Goal: Task Accomplishment & Management: Complete application form

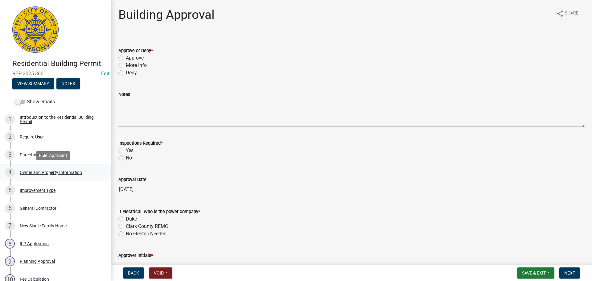
click at [67, 174] on div "Owner and Property Information" at bounding box center [51, 172] width 62 height 4
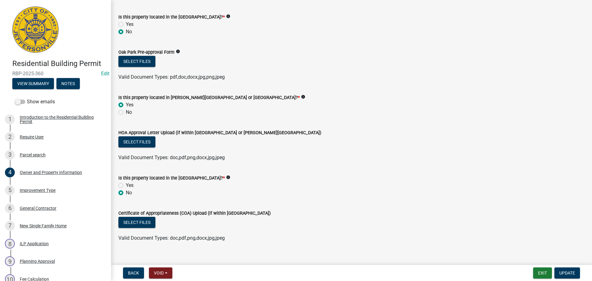
scroll to position [518, 0]
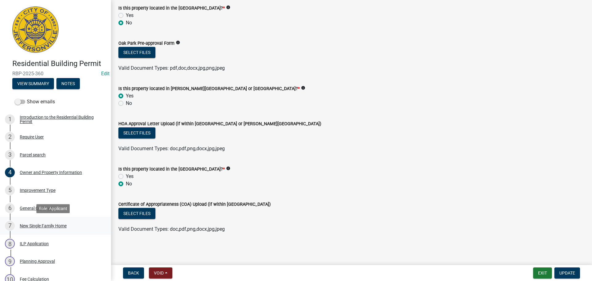
click at [36, 227] on div "New Single Family Home" at bounding box center [43, 225] width 47 height 4
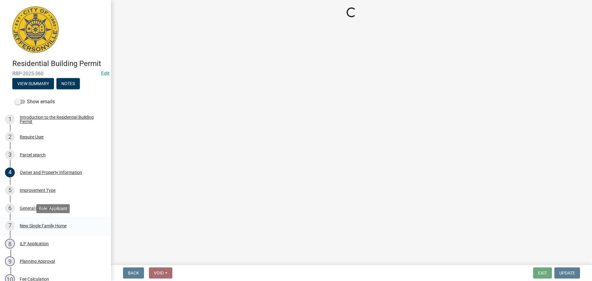
scroll to position [0, 0]
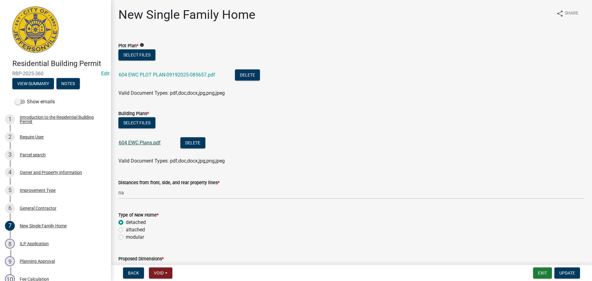
click at [128, 143] on link "604 EWC Plans.pdf" at bounding box center [140, 143] width 42 height 6
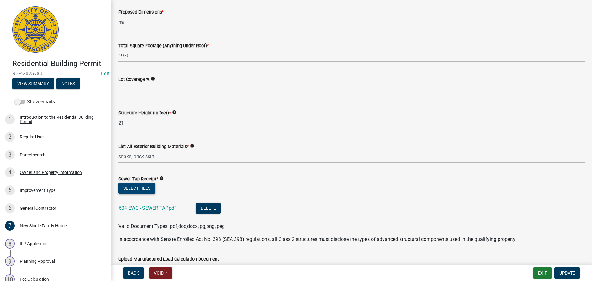
scroll to position [308, 0]
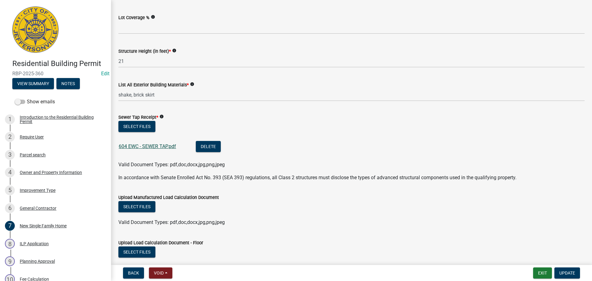
click at [156, 145] on link "604 EWC - SEWER TAP.pdf" at bounding box center [147, 146] width 57 height 6
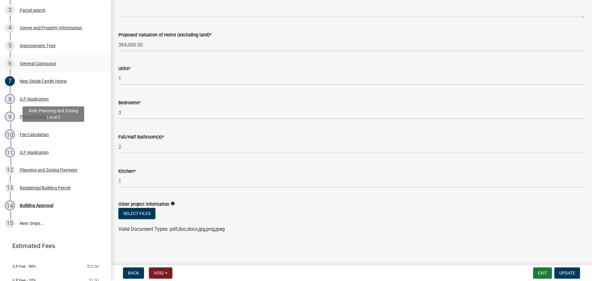
scroll to position [167, 0]
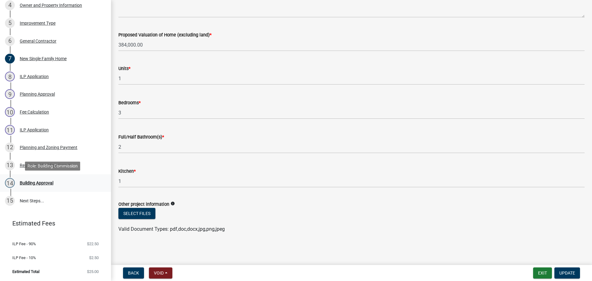
click at [40, 182] on div "Building Approval" at bounding box center [37, 183] width 34 height 4
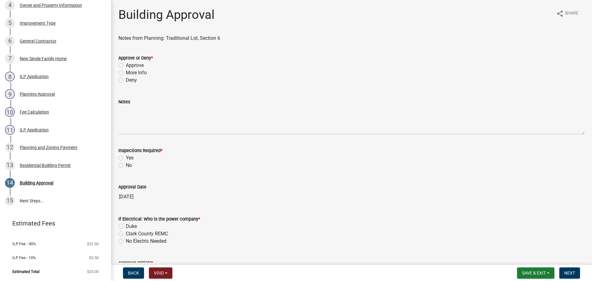
click at [139, 64] on label "Approve" at bounding box center [135, 65] width 18 height 7
click at [130, 64] on input "Approve" at bounding box center [128, 64] width 4 height 4
radio input "true"
click at [128, 159] on label "Yes" at bounding box center [130, 157] width 8 height 7
click at [128, 158] on input "Yes" at bounding box center [128, 156] width 4 height 4
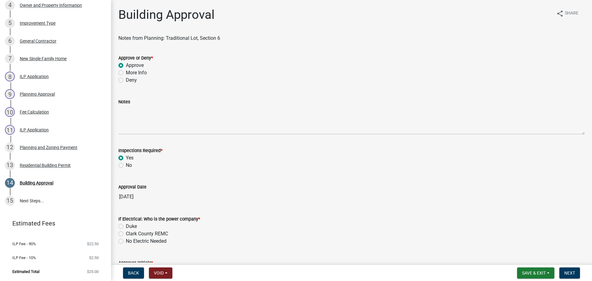
radio input "true"
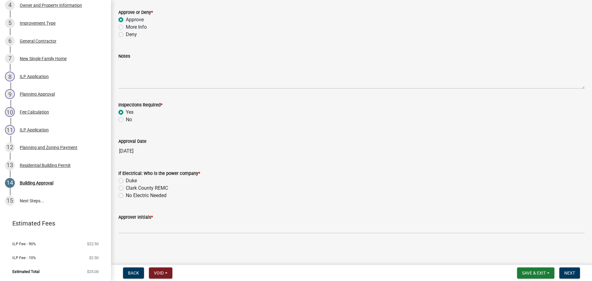
click at [143, 187] on label "Clark County REMC" at bounding box center [147, 187] width 42 height 7
click at [130, 187] on input "Clark County REMC" at bounding box center [128, 186] width 4 height 4
radio input "true"
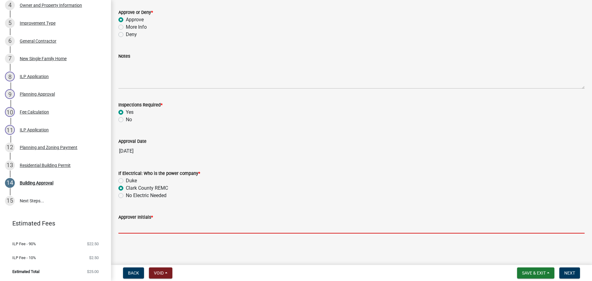
click at [152, 225] on input "Approver Initials *" at bounding box center [351, 227] width 466 height 13
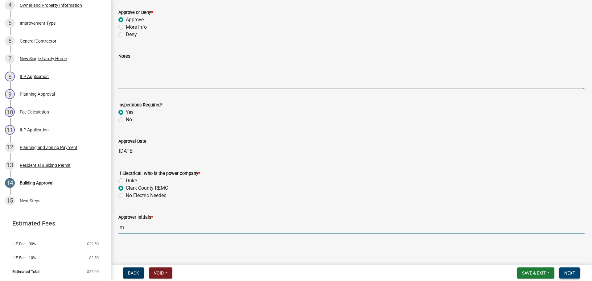
type input "lm"
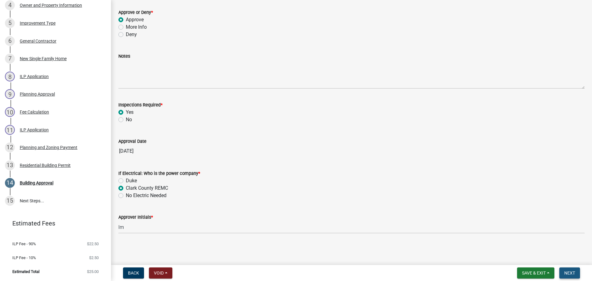
click at [569, 272] on span "Next" at bounding box center [569, 272] width 11 height 5
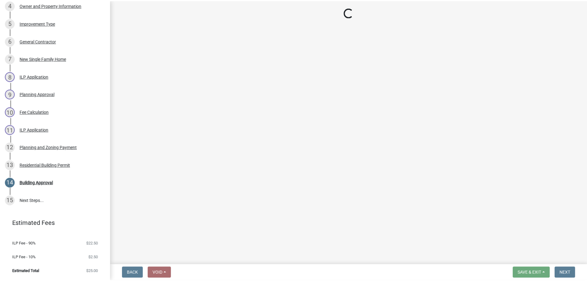
scroll to position [291, 0]
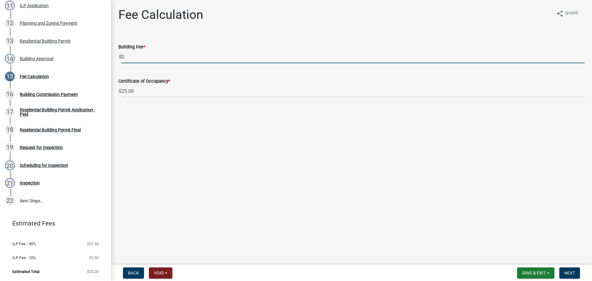
drag, startPoint x: 141, startPoint y: 58, endPoint x: 112, endPoint y: 57, distance: 28.7
click at [112, 57] on div "Fee Calculation share Share Building Fee * $ 0 Certificate of Occupancy * $ 25.…" at bounding box center [351, 57] width 481 height 101
type input "180.00"
click at [567, 274] on span "Next" at bounding box center [569, 272] width 11 height 5
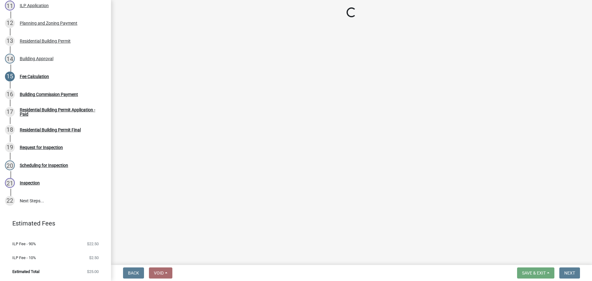
select select "3: 3"
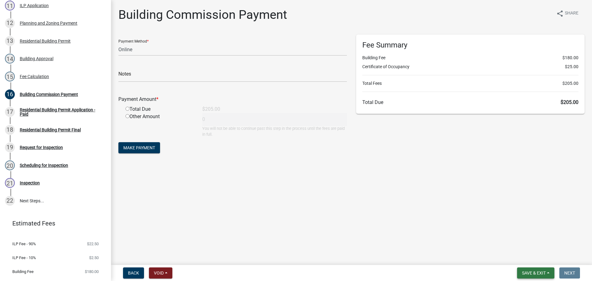
click at [524, 271] on span "Save & Exit" at bounding box center [534, 272] width 24 height 5
click at [520, 258] on button "Save & Exit" at bounding box center [529, 256] width 49 height 15
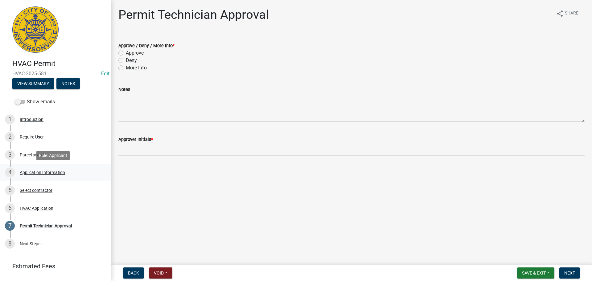
click at [31, 171] on div "Application Information" at bounding box center [42, 172] width 45 height 4
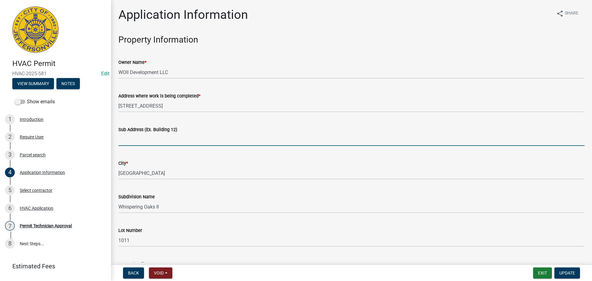
click at [147, 138] on input "Sub Address (Ex. Building 12)" at bounding box center [351, 139] width 466 height 13
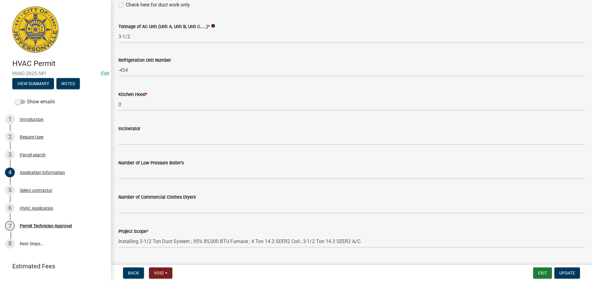
scroll to position [415, 0]
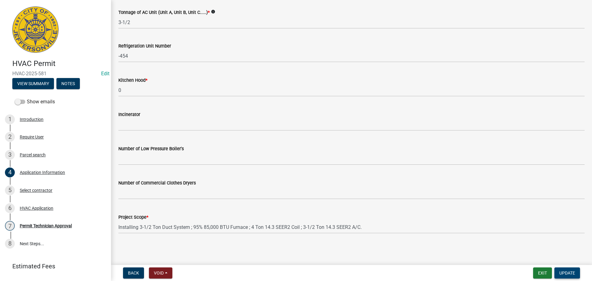
type input "[STREET_ADDRESS]"
click at [566, 270] on span "Update" at bounding box center [567, 272] width 16 height 5
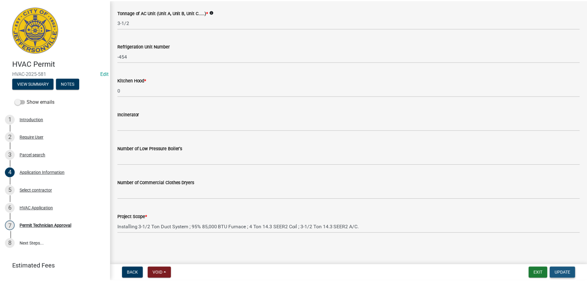
scroll to position [0, 0]
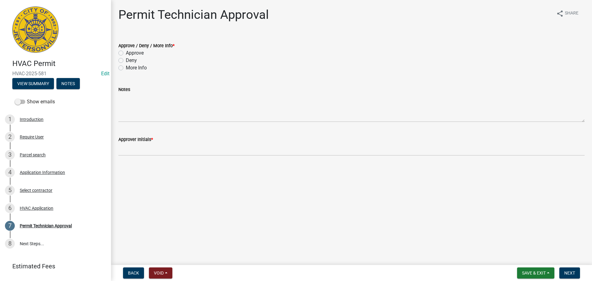
click at [131, 53] on label "Approve" at bounding box center [135, 52] width 18 height 7
click at [130, 53] on input "Approve" at bounding box center [128, 51] width 4 height 4
radio input "true"
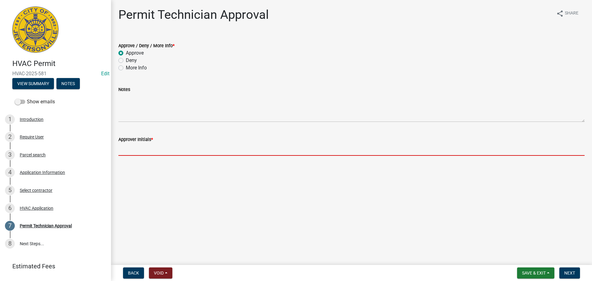
click at [149, 153] on input "Approver Initials *" at bounding box center [351, 149] width 466 height 13
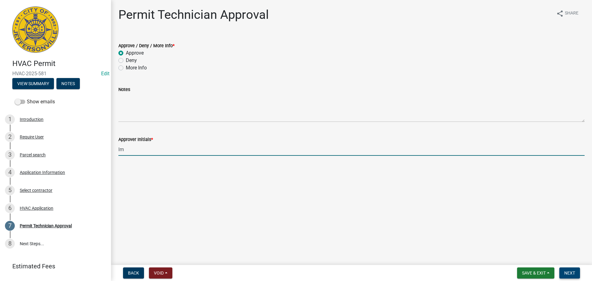
type input "lm"
click at [566, 270] on span "Next" at bounding box center [569, 272] width 11 height 5
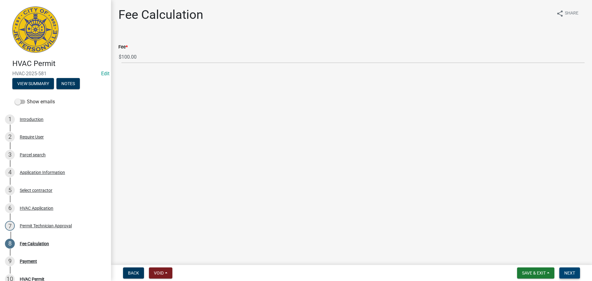
click at [566, 270] on span "Next" at bounding box center [569, 272] width 11 height 5
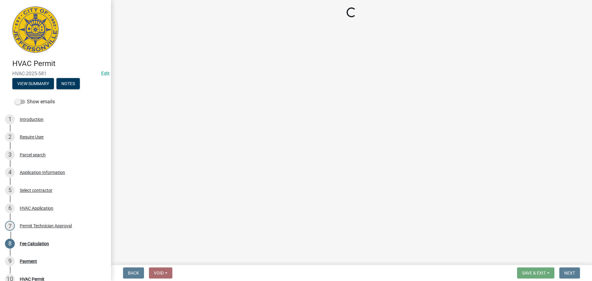
select select "3: 3"
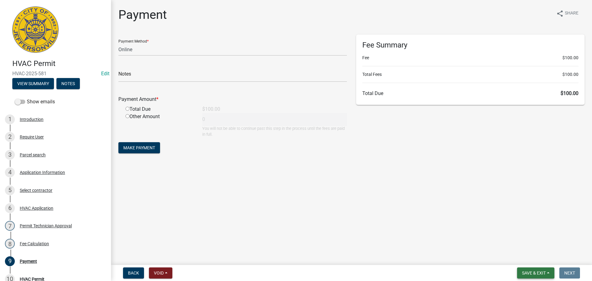
click at [539, 273] on span "Save & Exit" at bounding box center [534, 272] width 24 height 5
click at [538, 262] on button "Save & Exit" at bounding box center [529, 256] width 49 height 15
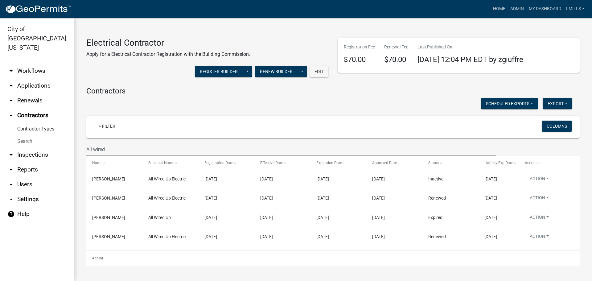
click at [33, 78] on link "arrow_drop_down Applications" at bounding box center [37, 85] width 74 height 15
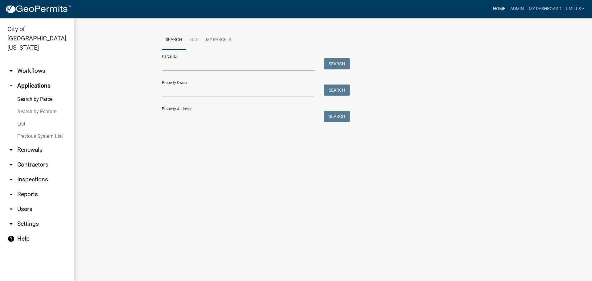
click at [501, 7] on link "Home" at bounding box center [498, 9] width 17 height 12
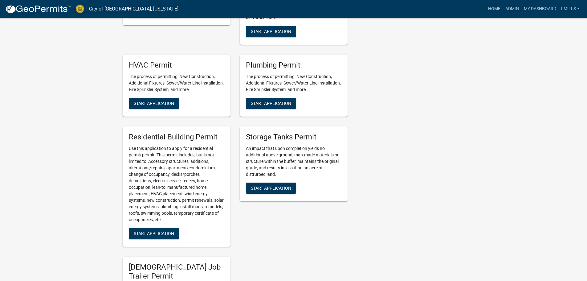
scroll to position [423, 0]
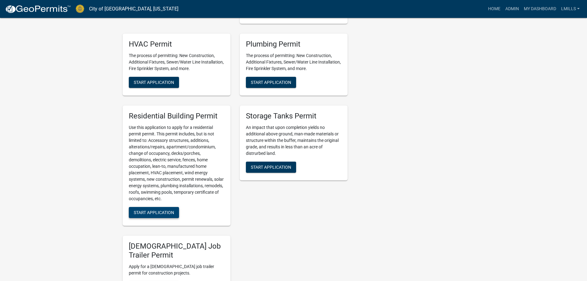
click at [165, 210] on span "Start Application" at bounding box center [154, 212] width 40 height 5
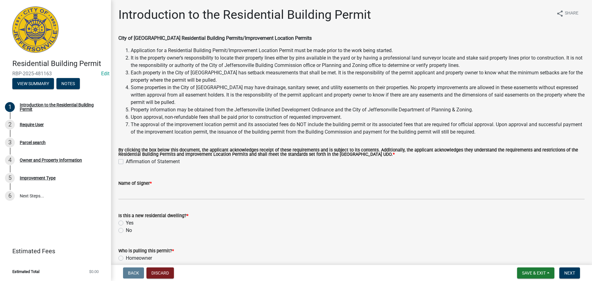
click at [126, 164] on label "Affirmation of Statement" at bounding box center [153, 161] width 54 height 7
click at [126, 162] on input "Affirmation of Statement" at bounding box center [128, 160] width 4 height 4
checkbox input "true"
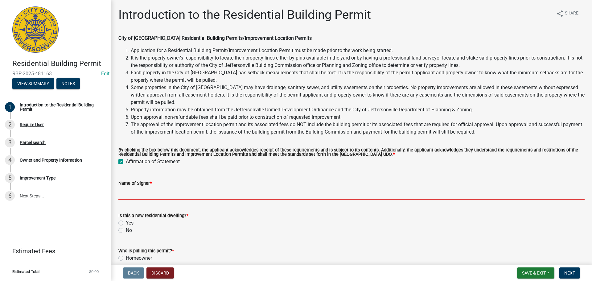
click at [154, 194] on input "Name of Signer *" at bounding box center [351, 193] width 466 height 13
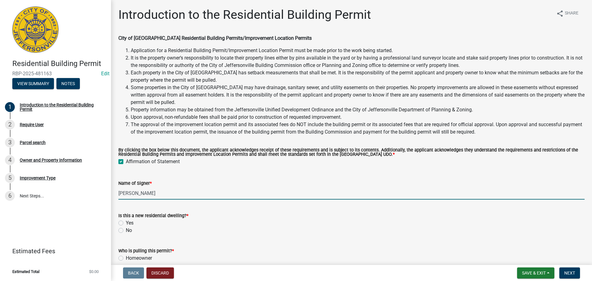
type input "Joyce Kennedy"
click at [129, 229] on label "No" at bounding box center [129, 230] width 6 height 7
click at [129, 229] on input "No" at bounding box center [128, 229] width 4 height 4
radio input "true"
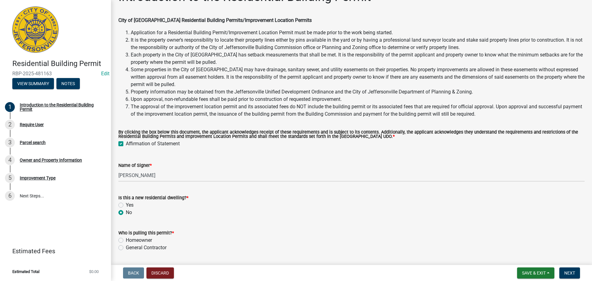
scroll to position [37, 0]
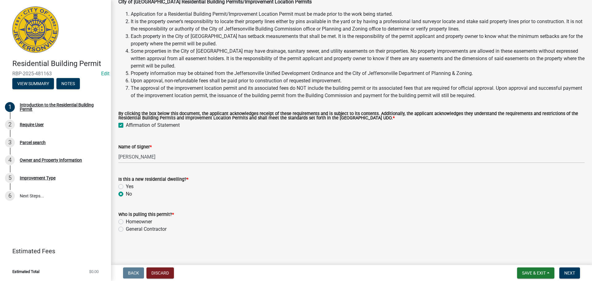
click at [158, 228] on label "General Contractor" at bounding box center [146, 228] width 41 height 7
click at [130, 228] on input "General Contractor" at bounding box center [128, 227] width 4 height 4
radio input "true"
click at [566, 273] on span "Next" at bounding box center [569, 272] width 11 height 5
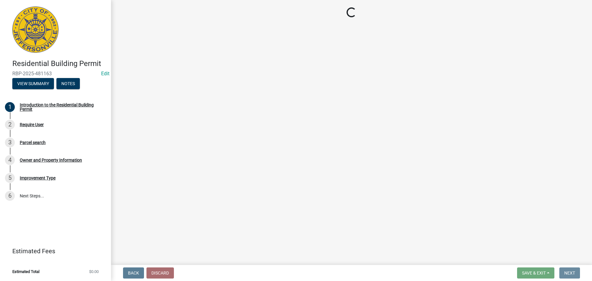
scroll to position [0, 0]
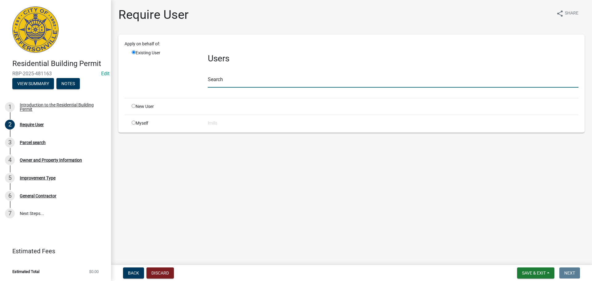
click at [267, 83] on input "text" at bounding box center [393, 81] width 370 height 13
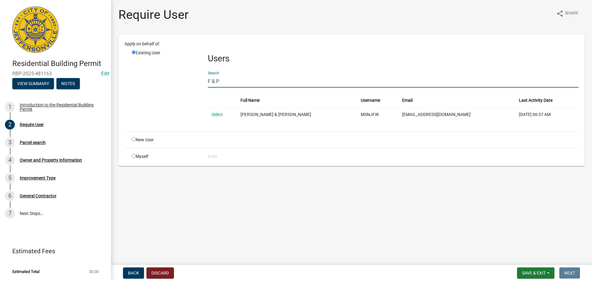
drag, startPoint x: 227, startPoint y: 82, endPoint x: 198, endPoint y: 80, distance: 29.1
click at [198, 80] on div "Existing User Users Search F & P Full Name Username Email Last Activity Date Se…" at bounding box center [355, 88] width 456 height 77
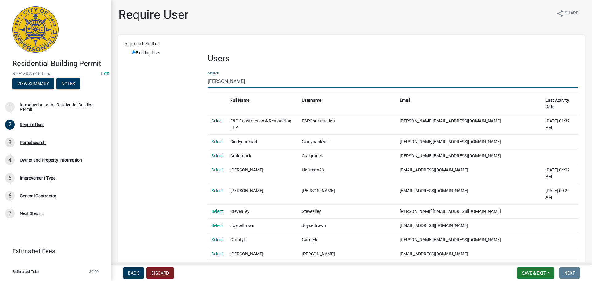
type input "joyce"
click at [218, 118] on link "Select" at bounding box center [216, 120] width 11 height 5
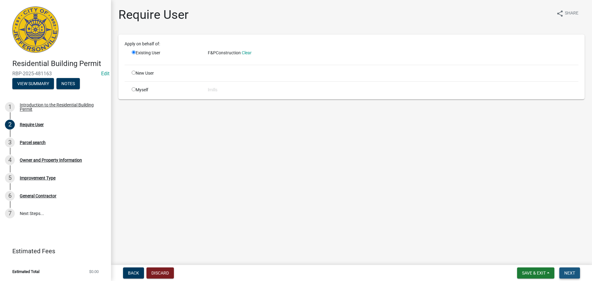
click at [570, 273] on span "Next" at bounding box center [569, 272] width 11 height 5
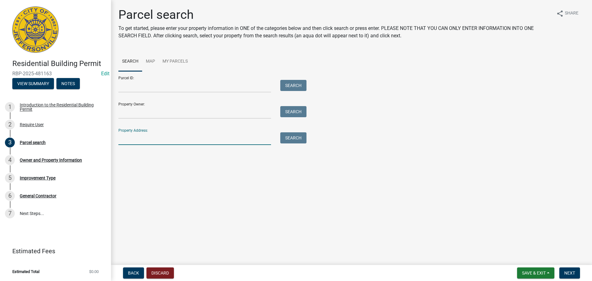
click at [170, 137] on input "Property Address:" at bounding box center [194, 138] width 153 height 13
type input "42 Louise"
click at [300, 138] on button "Search" at bounding box center [293, 137] width 26 height 11
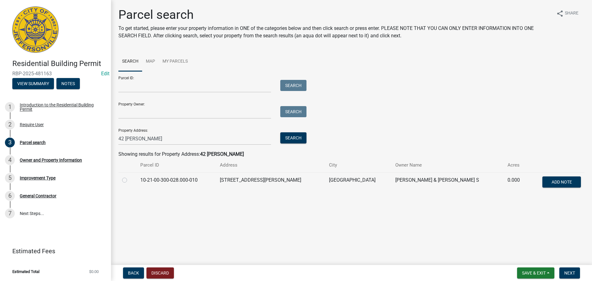
click at [129, 176] on label at bounding box center [129, 176] width 0 height 0
click at [129, 180] on input "radio" at bounding box center [131, 178] width 4 height 4
radio input "true"
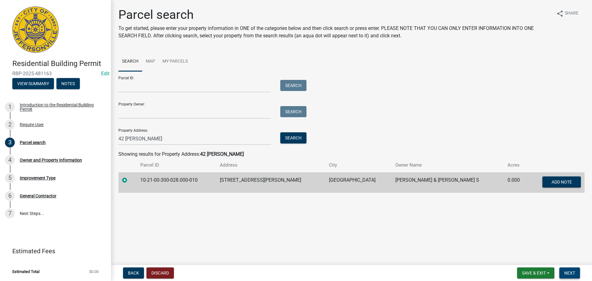
click at [575, 272] on button "Next" at bounding box center [569, 272] width 21 height 11
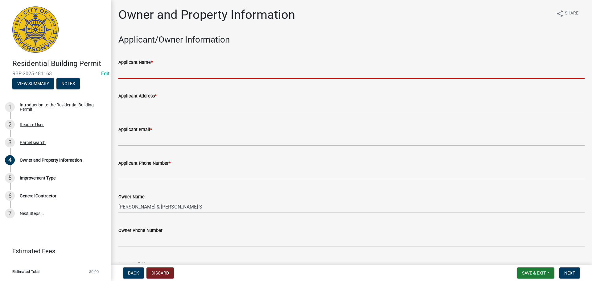
click at [153, 75] on input "Applicant Name *" at bounding box center [351, 72] width 466 height 13
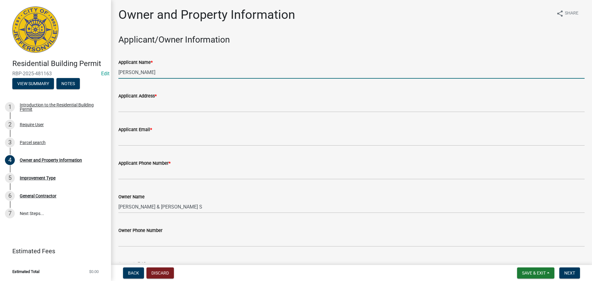
type input "Joyce Kennedy"
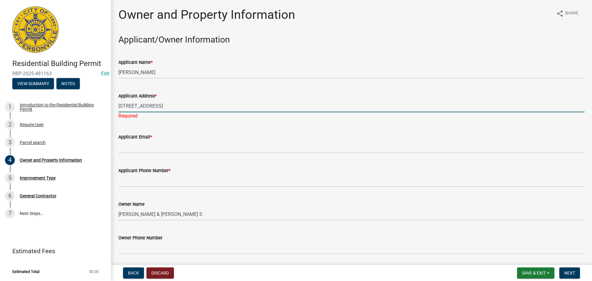
type input "4445 Commerce St, Evansville, IN 47710"
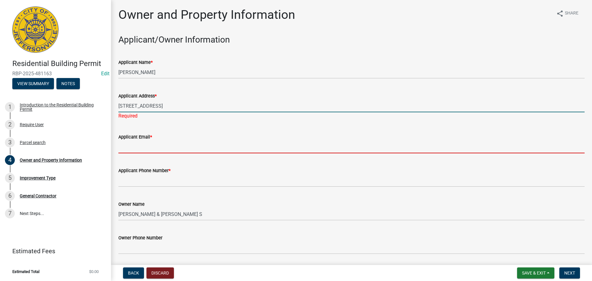
click at [183, 149] on wm-data-entity-input "Applicant Email *" at bounding box center [351, 142] width 466 height 34
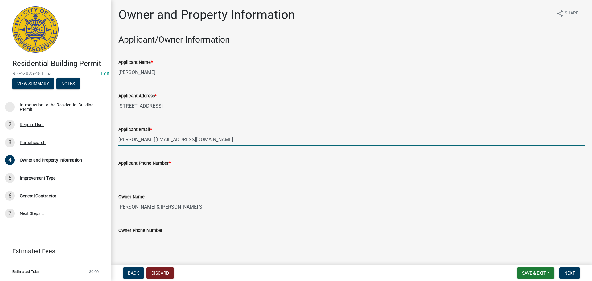
type input "joyce@myhomeenvy.com"
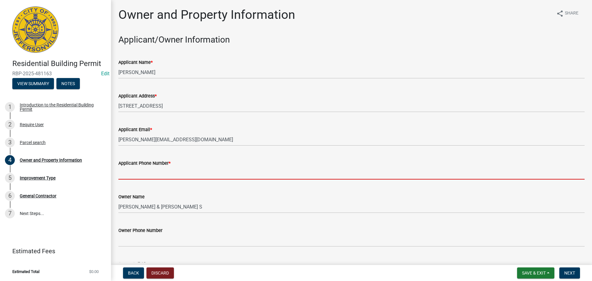
click at [184, 167] on input "Applicant Phone Number *" at bounding box center [351, 173] width 466 height 13
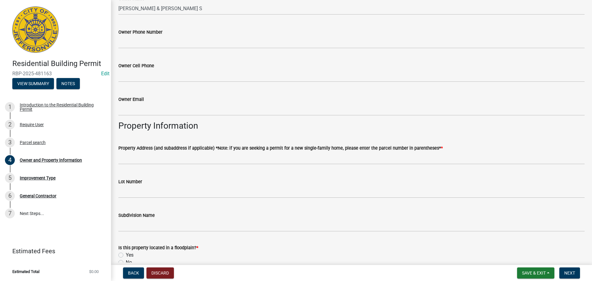
scroll to position [216, 0]
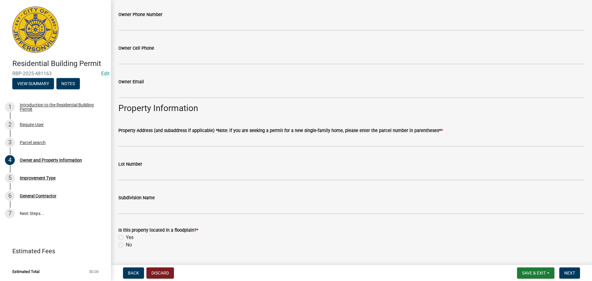
type input "812-568-0700"
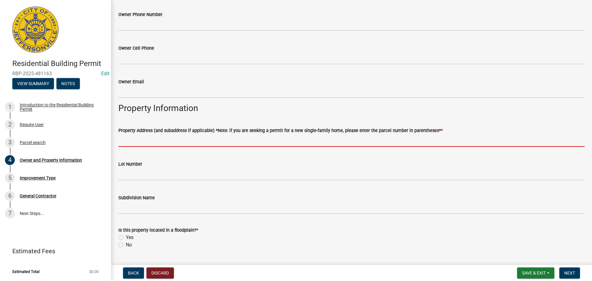
click at [179, 142] on input "Property Address (and subaddress if applicable) *Note: if you are seeking a per…" at bounding box center [351, 140] width 466 height 13
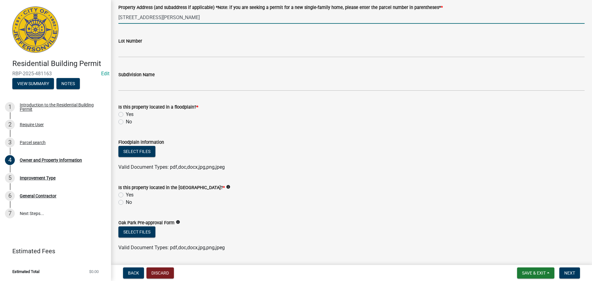
scroll to position [339, 0]
type input "42 Louise Street"
click at [130, 120] on label "No" at bounding box center [129, 121] width 6 height 7
click at [130, 120] on input "No" at bounding box center [128, 120] width 4 height 4
radio input "true"
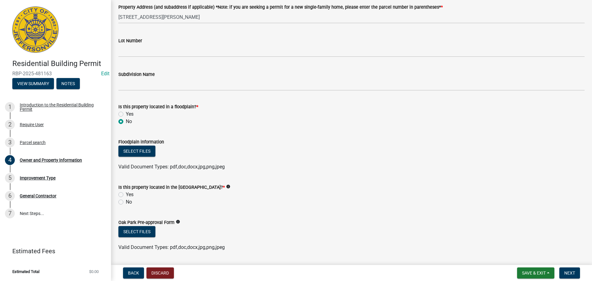
click at [128, 203] on label "No" at bounding box center [129, 201] width 6 height 7
click at [128, 202] on input "No" at bounding box center [128, 200] width 4 height 4
radio input "true"
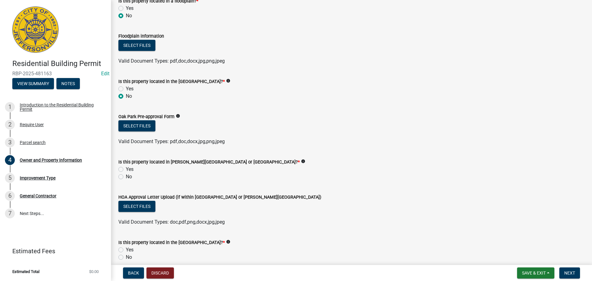
scroll to position [493, 0]
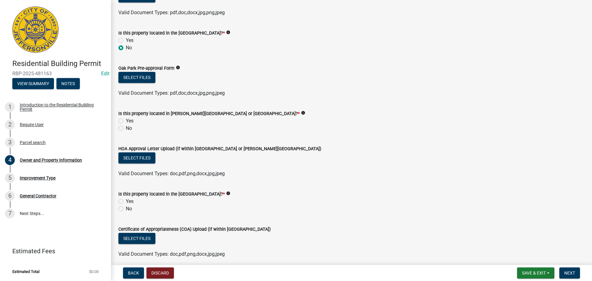
click at [130, 128] on label "No" at bounding box center [129, 128] width 6 height 7
click at [130, 128] on input "No" at bounding box center [128, 127] width 4 height 4
radio input "true"
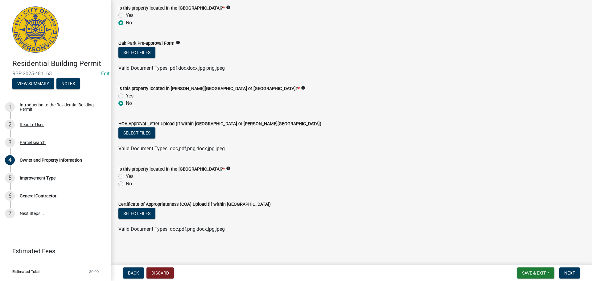
click at [126, 182] on label "No" at bounding box center [129, 183] width 6 height 7
click at [126, 182] on input "No" at bounding box center [128, 182] width 4 height 4
radio input "true"
click at [564, 270] on button "Next" at bounding box center [569, 272] width 21 height 11
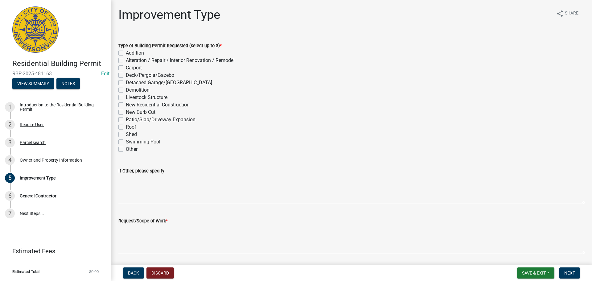
click at [126, 147] on label "Other" at bounding box center [132, 148] width 12 height 7
click at [126, 147] on input "Other" at bounding box center [128, 147] width 4 height 4
checkbox input "true"
checkbox input "false"
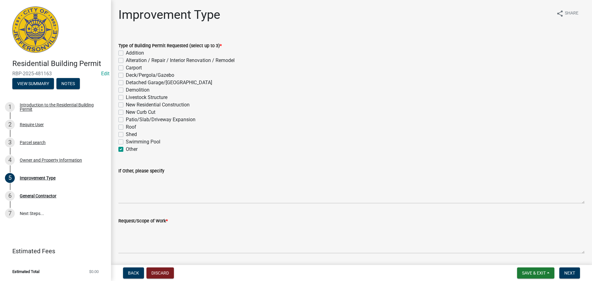
checkbox input "false"
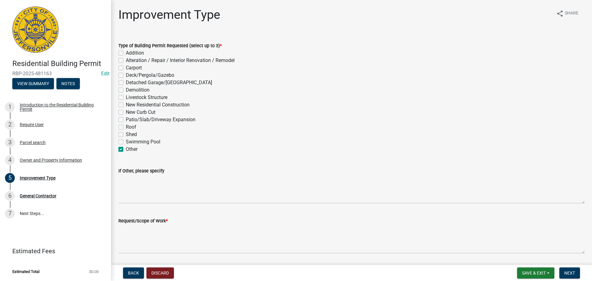
checkbox input "false"
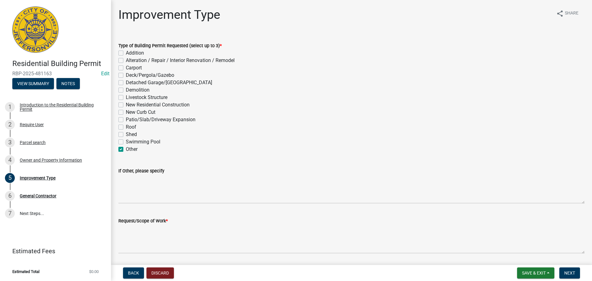
checkbox input "false"
checkbox input "true"
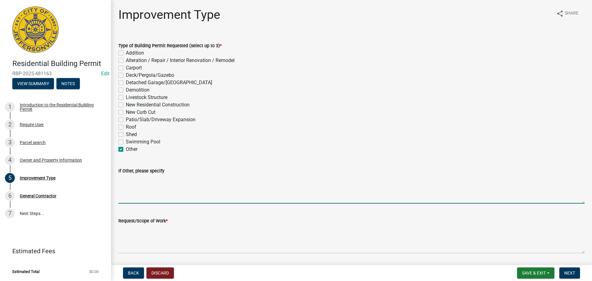
click at [155, 197] on textarea "If Other, please specify" at bounding box center [351, 188] width 466 height 29
type textarea "Handy-cap ramp"
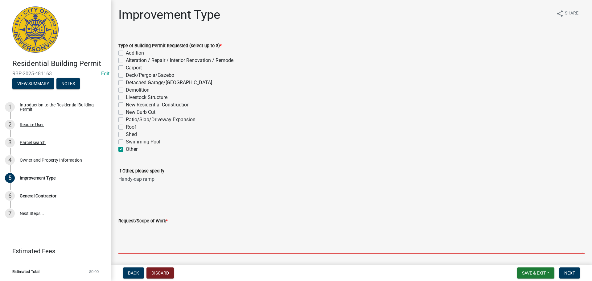
click at [146, 238] on textarea "Request/Scope of Work *" at bounding box center [351, 238] width 466 height 29
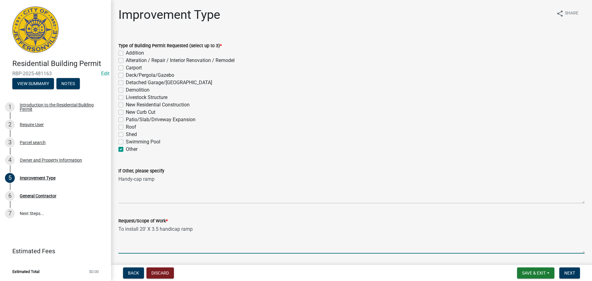
type textarea "To install 20' X 3.5 handicap ramp"
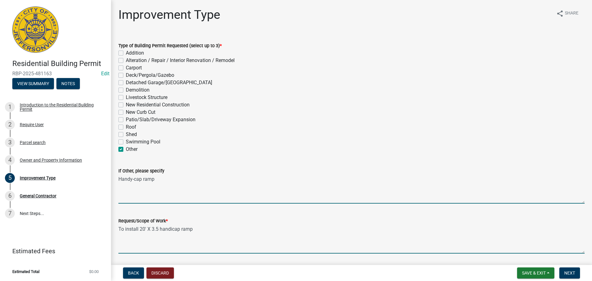
drag, startPoint x: 129, startPoint y: 176, endPoint x: 134, endPoint y: 179, distance: 5.5
click at [129, 176] on textarea "Handy-cap ramp" at bounding box center [351, 188] width 466 height 29
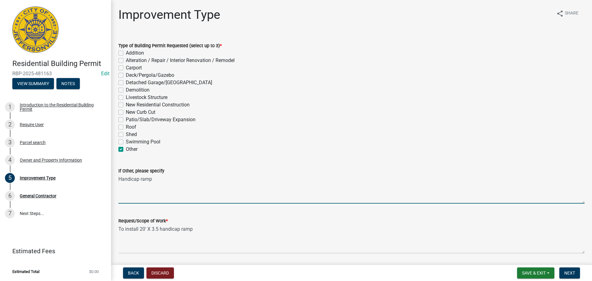
type textarea "Handicap ramp"
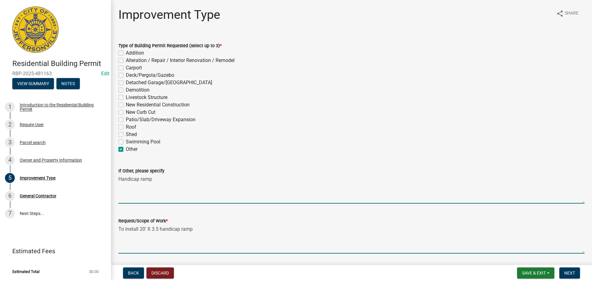
click at [210, 231] on textarea "To install 20' X 3.5 handicap ramp" at bounding box center [351, 238] width 466 height 29
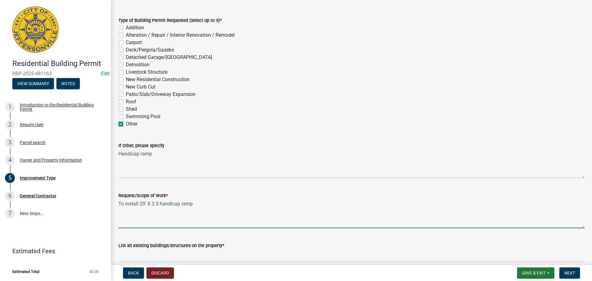
scroll to position [54, 0]
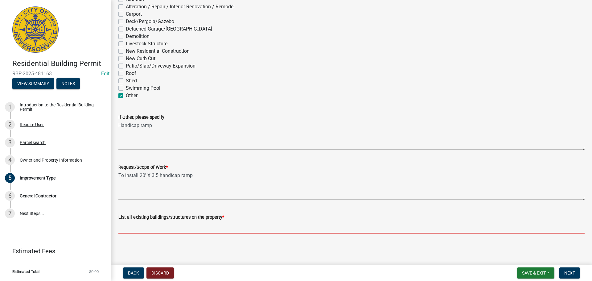
click at [211, 225] on input "List all existing buildings/structures on the property *" at bounding box center [351, 227] width 466 height 13
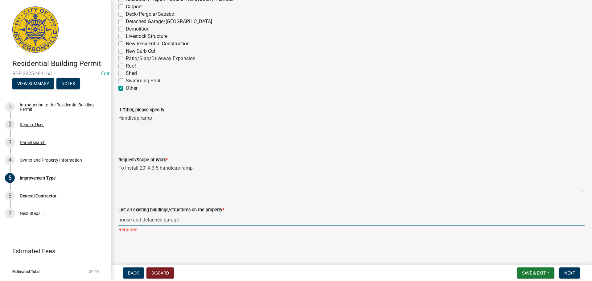
type input "house and detached garage"
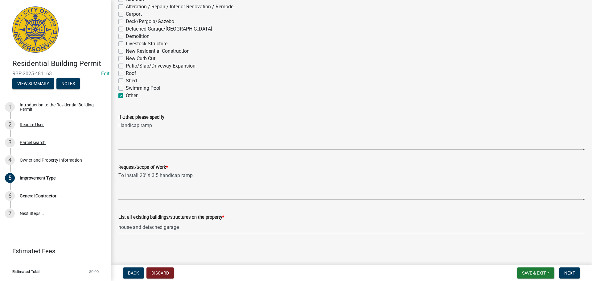
click at [212, 236] on wm-data-entity-input "List all existing buildings/structures on the property * house and detached gar…" at bounding box center [351, 222] width 466 height 34
click at [569, 272] on span "Next" at bounding box center [569, 272] width 11 height 5
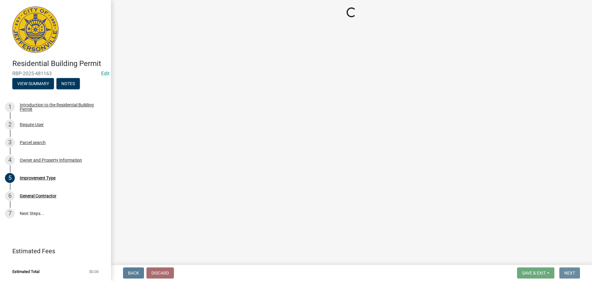
scroll to position [0, 0]
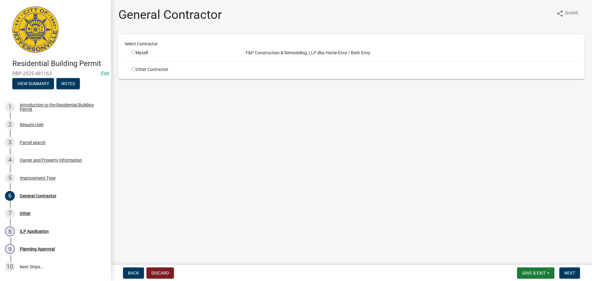
click at [133, 53] on input "radio" at bounding box center [134, 52] width 4 height 4
radio input "true"
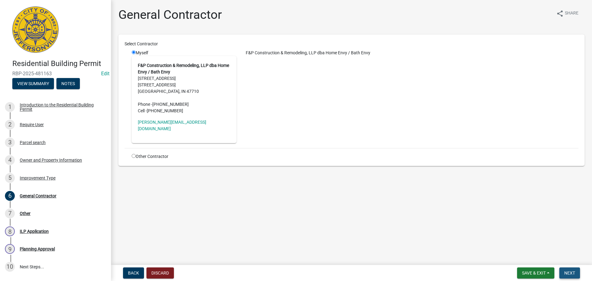
click at [572, 272] on span "Next" at bounding box center [569, 272] width 11 height 5
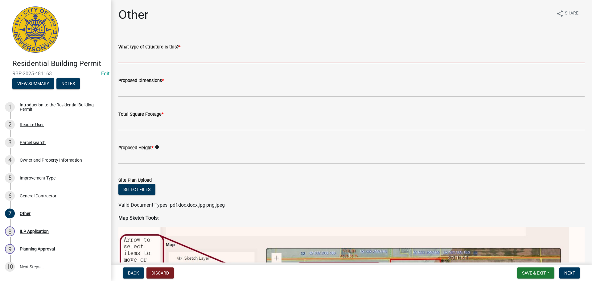
click at [157, 55] on input "What type of structure is this? *" at bounding box center [351, 57] width 466 height 13
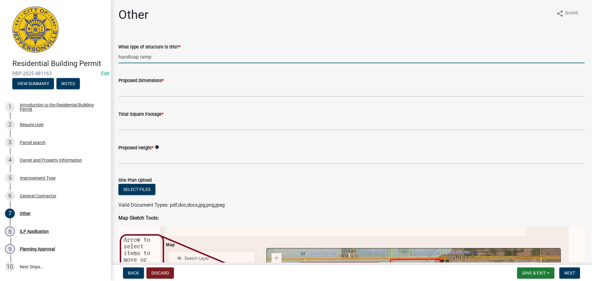
type input "handicap ramp"
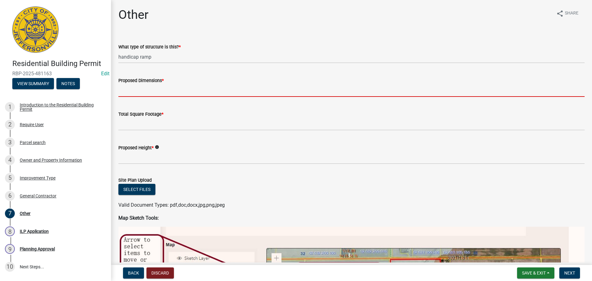
click at [167, 91] on input "Proposed Dimensions *" at bounding box center [351, 90] width 466 height 13
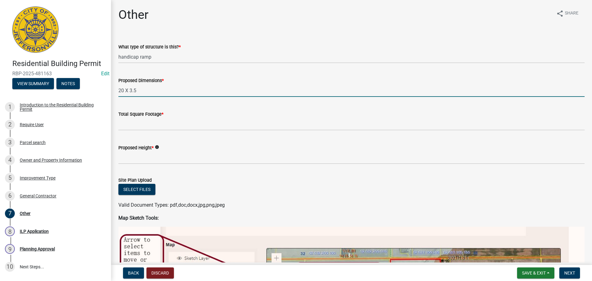
type input "20 X 3.5"
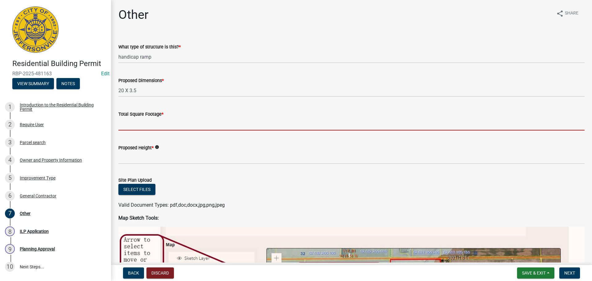
click at [153, 126] on input "Total Square Footage *" at bounding box center [351, 124] width 466 height 13
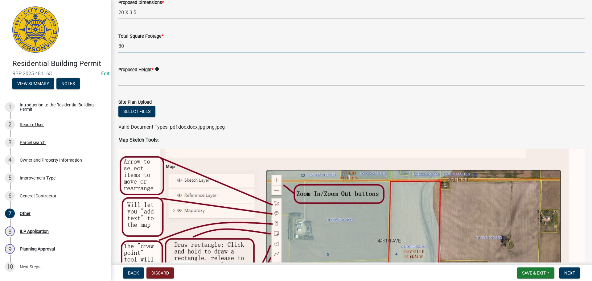
scroll to position [62, 0]
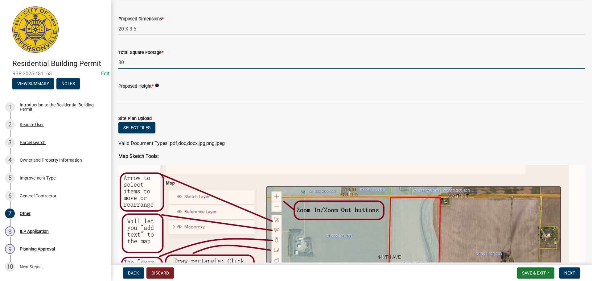
type input "80"
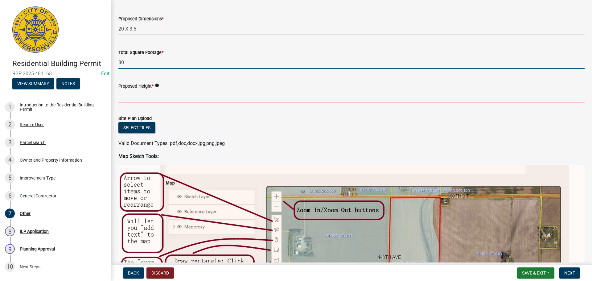
click at [151, 96] on input "Proposed Height *" at bounding box center [351, 96] width 466 height 13
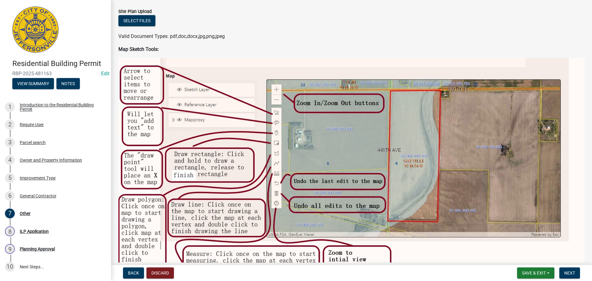
scroll to position [107, 0]
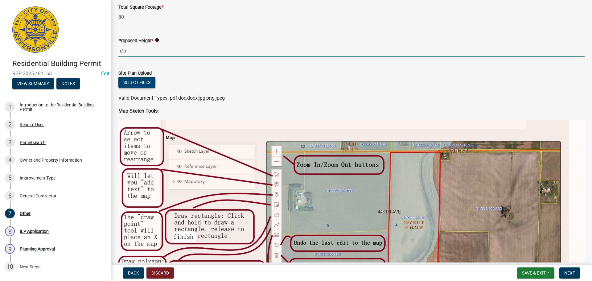
type input "n/a"
click at [141, 80] on button "Select files" at bounding box center [136, 82] width 37 height 11
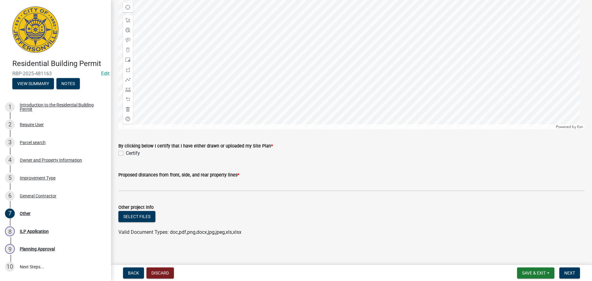
scroll to position [530, 0]
click at [126, 151] on label "Certify" at bounding box center [133, 152] width 14 height 7
click at [126, 151] on input "Certify" at bounding box center [128, 151] width 4 height 4
checkbox input "true"
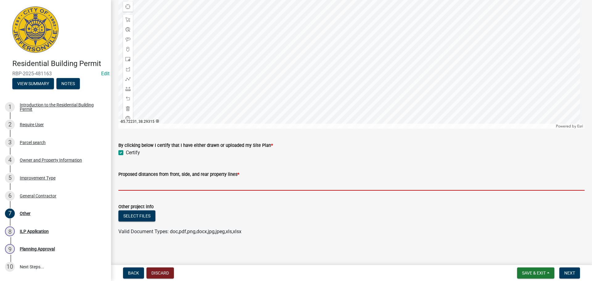
click at [174, 182] on input "Proposed distances from front, side, and rear property lines *" at bounding box center [351, 184] width 466 height 13
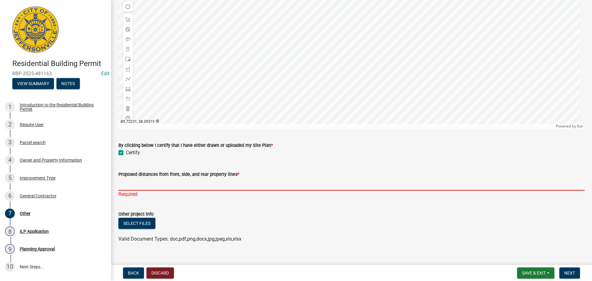
click at [140, 185] on input "Proposed distances from front, side, and rear property lines *" at bounding box center [351, 184] width 466 height 13
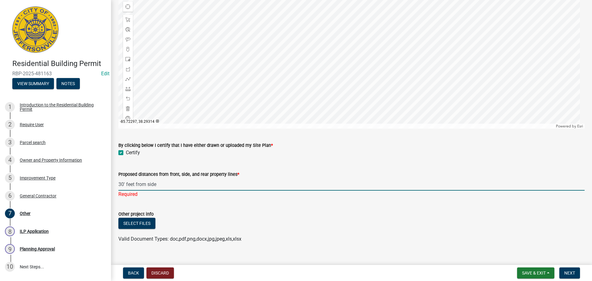
scroll to position [537, 0]
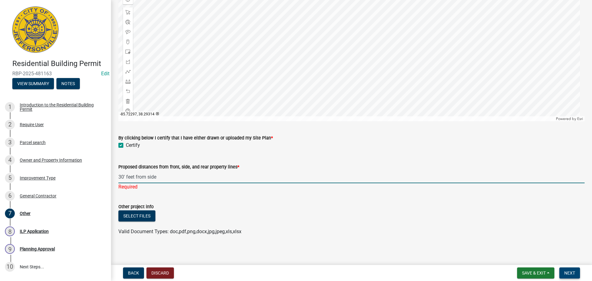
type input "30' feet from side"
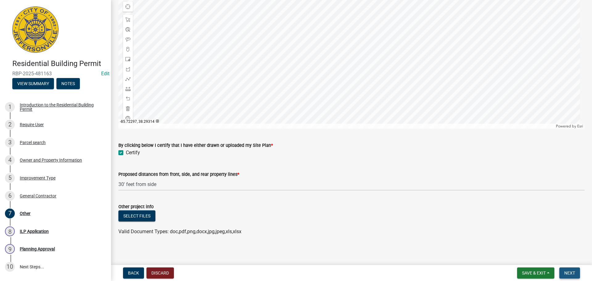
click at [566, 270] on span "Next" at bounding box center [569, 272] width 11 height 5
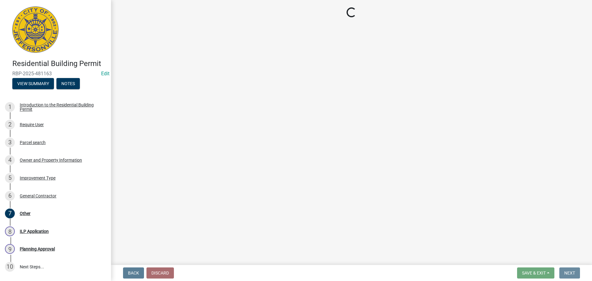
scroll to position [0, 0]
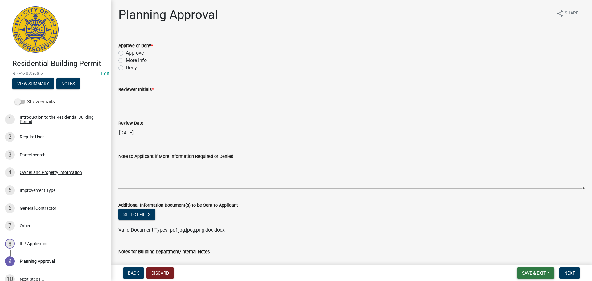
click at [525, 269] on button "Save & Exit" at bounding box center [535, 272] width 37 height 11
click at [529, 255] on button "Save & Exit" at bounding box center [529, 256] width 49 height 15
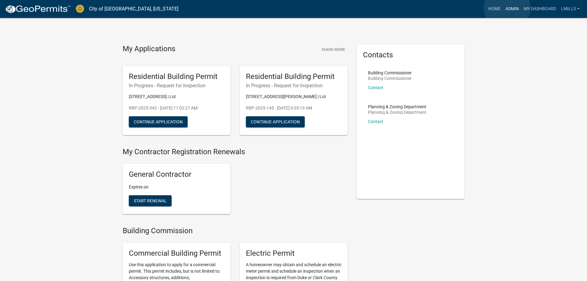
click at [507, 8] on link "Admin" at bounding box center [512, 9] width 18 height 12
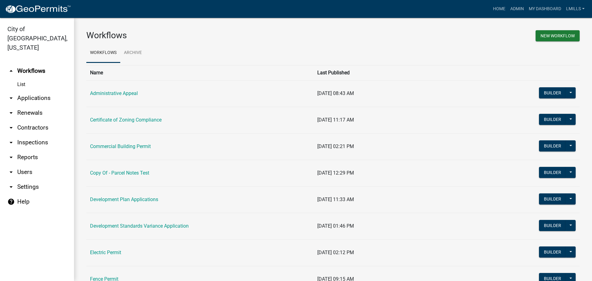
click at [37, 91] on link "arrow_drop_down Applications" at bounding box center [37, 98] width 74 height 15
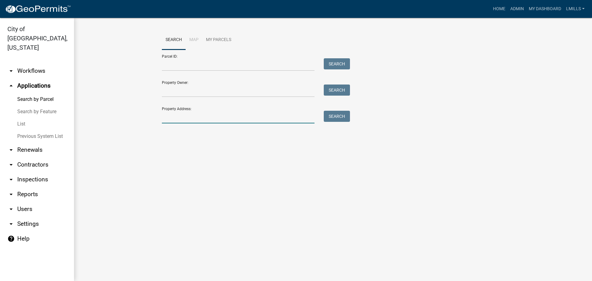
click at [190, 117] on input "Property Address:" at bounding box center [238, 117] width 153 height 13
click at [342, 118] on button "Search" at bounding box center [337, 116] width 26 height 11
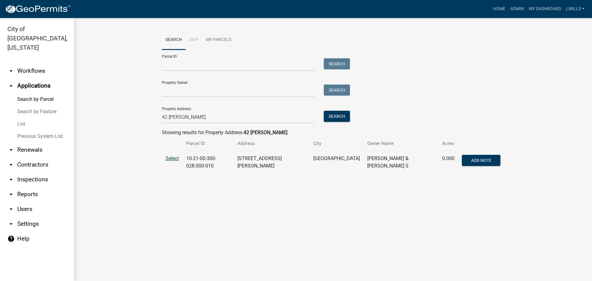
click at [169, 157] on span "Select" at bounding box center [171, 158] width 13 height 6
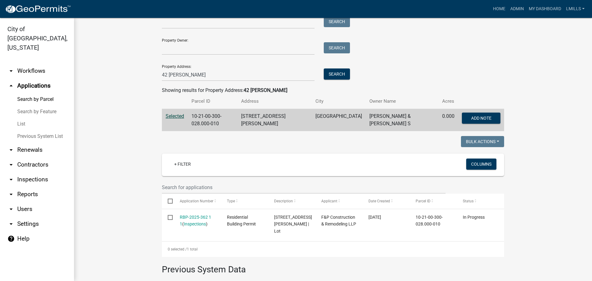
scroll to position [31, 0]
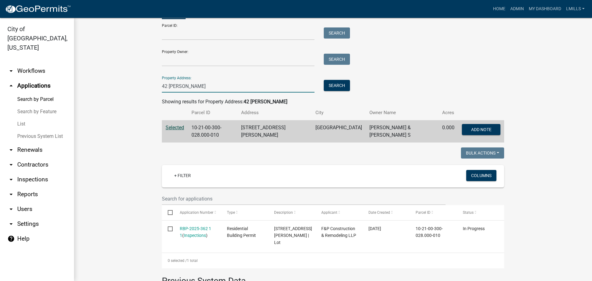
drag, startPoint x: 190, startPoint y: 88, endPoint x: 133, endPoint y: 83, distance: 58.2
click at [133, 83] on wm-workflow-application-search-view "Search Map My Parcels Parcel ID: Search Property Owner: Search Property Address…" at bounding box center [332, 190] width 493 height 382
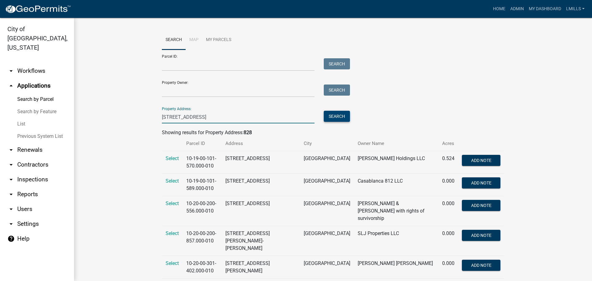
type input "828 Watt Street"
click at [330, 119] on button "Search" at bounding box center [337, 116] width 26 height 11
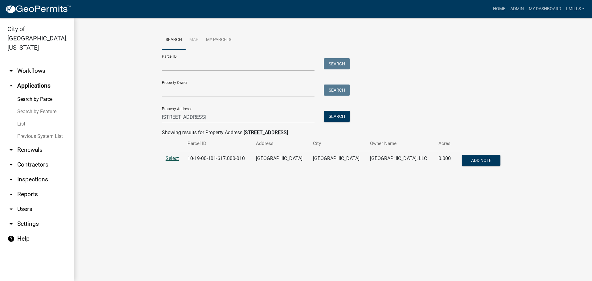
click at [174, 158] on span "Select" at bounding box center [171, 158] width 13 height 6
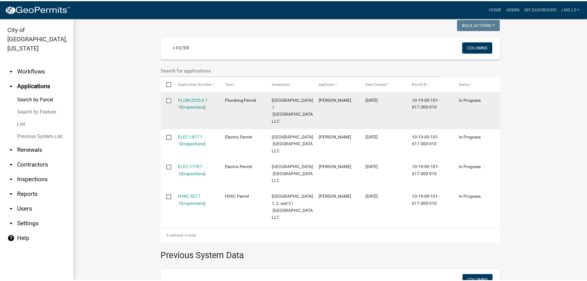
scroll to position [185, 0]
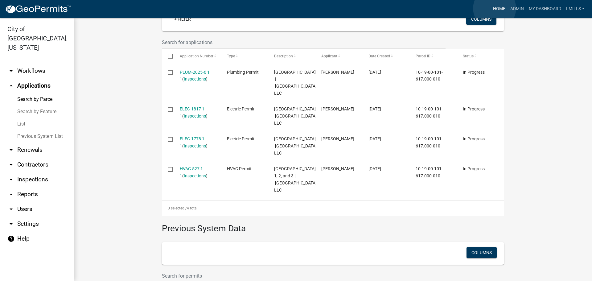
click at [494, 8] on link "Home" at bounding box center [498, 9] width 17 height 12
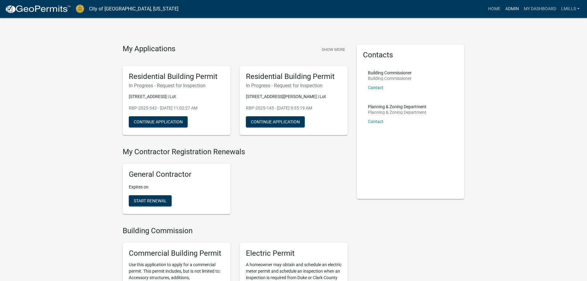
click at [508, 9] on link "Admin" at bounding box center [512, 9] width 18 height 12
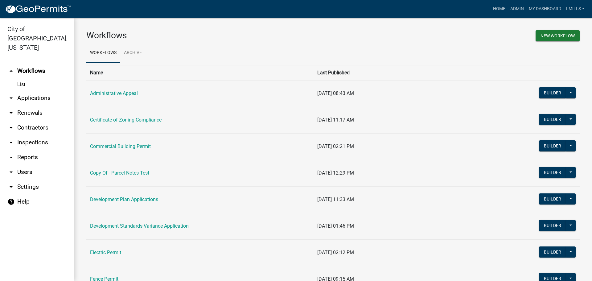
click at [30, 120] on link "arrow_drop_down Contractors" at bounding box center [37, 127] width 74 height 15
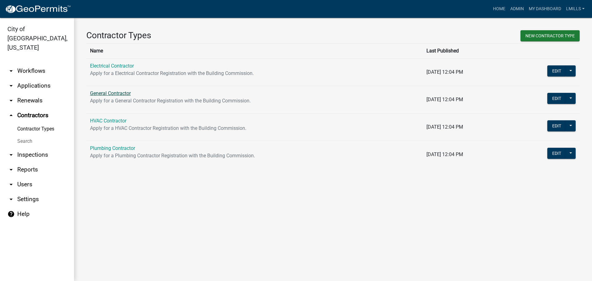
click at [108, 94] on link "General Contractor" at bounding box center [110, 93] width 41 height 6
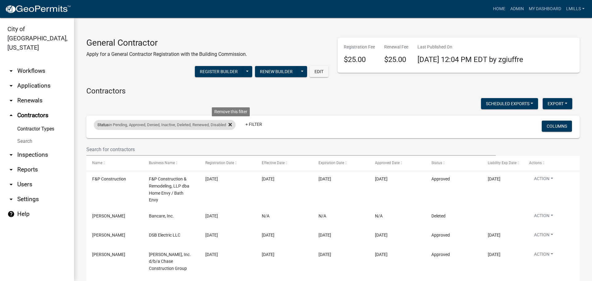
click at [232, 125] on icon at bounding box center [229, 124] width 3 height 3
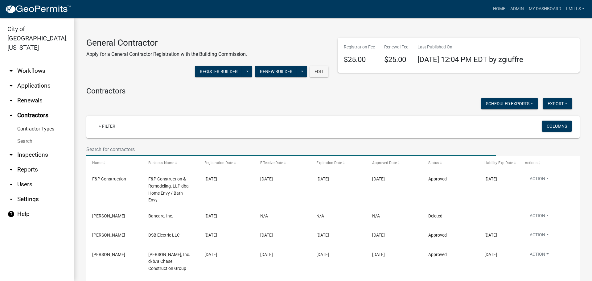
click at [159, 147] on input "text" at bounding box center [290, 149] width 409 height 13
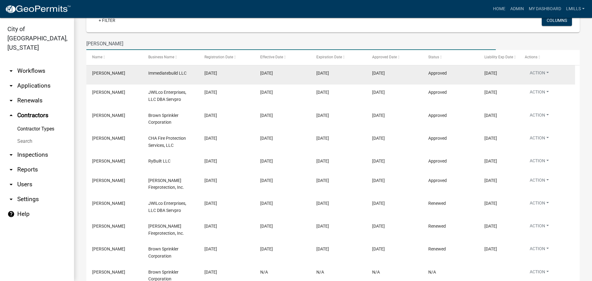
scroll to position [123, 0]
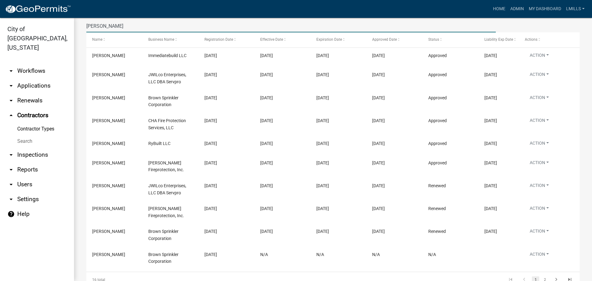
type input "Ryan"
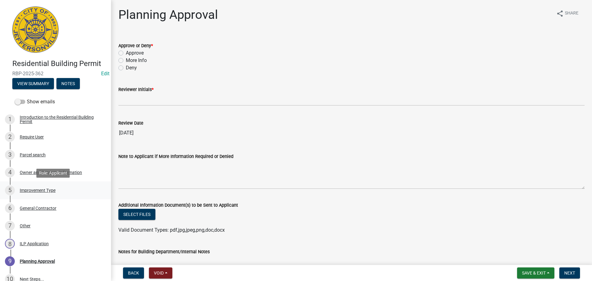
click at [37, 189] on div "Improvement Type" at bounding box center [38, 190] width 36 height 4
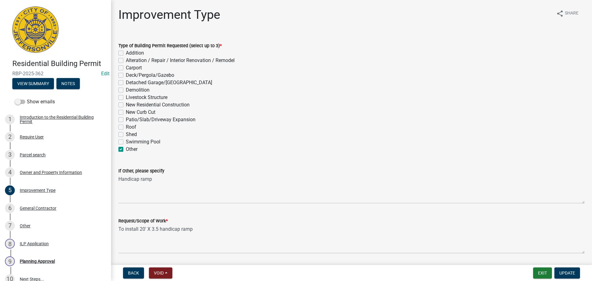
click at [126, 59] on label "Alteration / Repair / Interior Renovation / Remodel" at bounding box center [180, 60] width 109 height 7
click at [126, 59] on input "Alteration / Repair / Interior Renovation / Remodel" at bounding box center [128, 59] width 4 height 4
checkbox input "true"
checkbox input "false"
checkbox input "true"
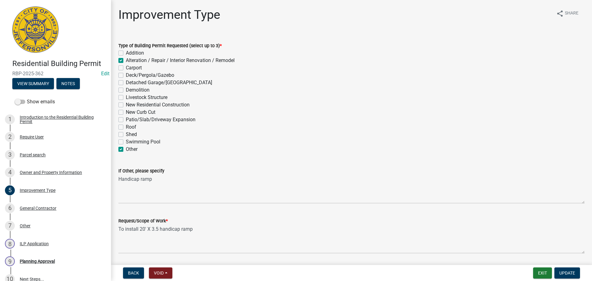
checkbox input "false"
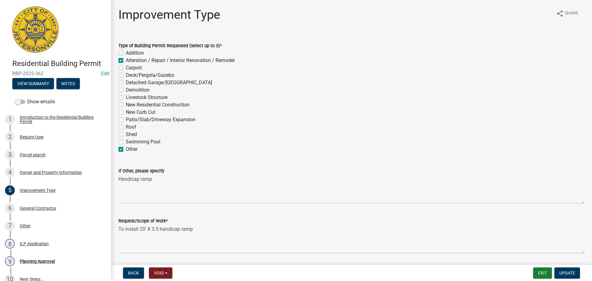
checkbox input "false"
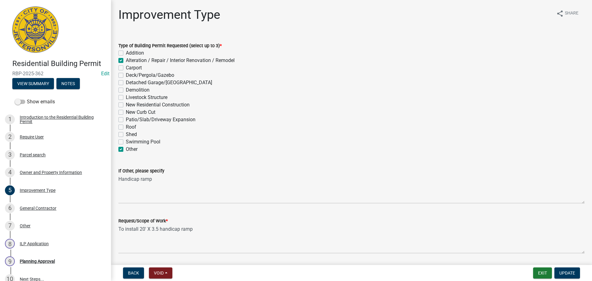
checkbox input "false"
click at [117, 149] on div "Type of Building Permit Requested (select up to 3) * Addition Alteration / Repa…" at bounding box center [351, 94] width 475 height 118
click at [126, 147] on label "Other" at bounding box center [132, 148] width 12 height 7
click at [126, 147] on input "Other" at bounding box center [128, 147] width 4 height 4
checkbox input "false"
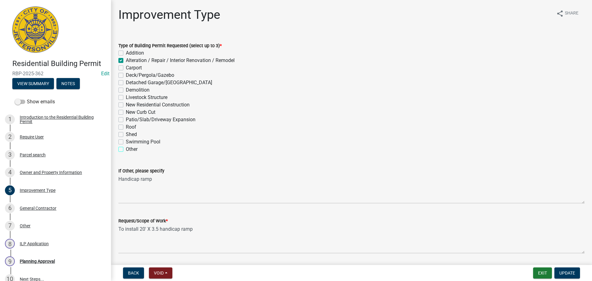
checkbox input "false"
checkbox input "true"
checkbox input "false"
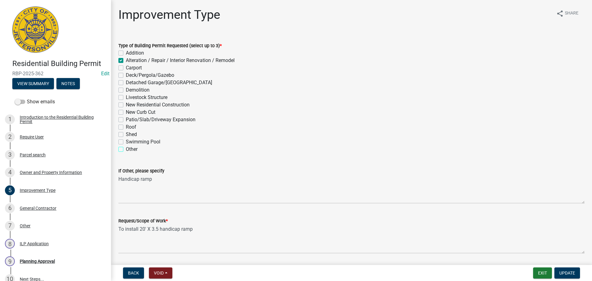
checkbox input "false"
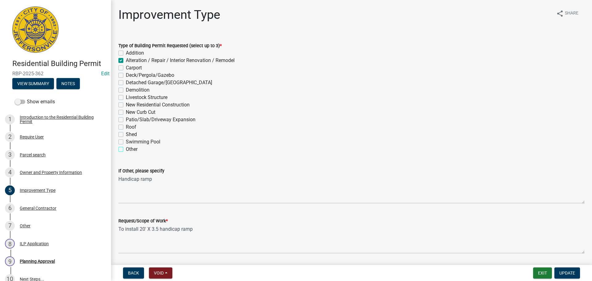
checkbox input "false"
click at [568, 272] on span "Update" at bounding box center [567, 272] width 16 height 5
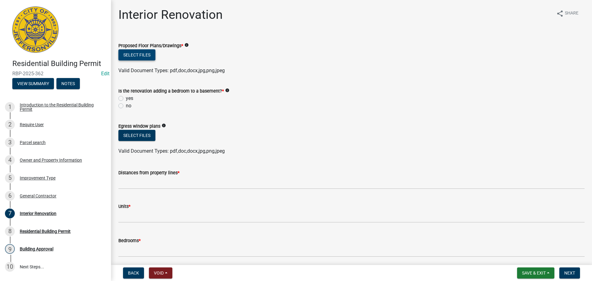
click at [149, 58] on button "Select files" at bounding box center [136, 54] width 37 height 11
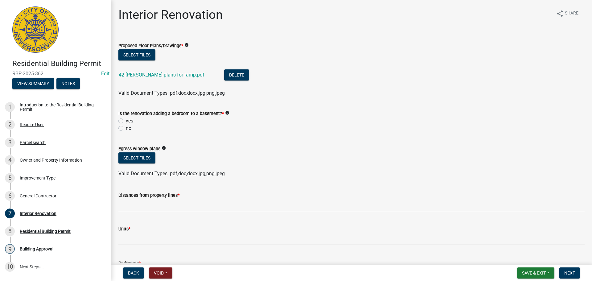
click at [128, 129] on label "no" at bounding box center [129, 128] width 6 height 7
click at [128, 129] on input "no" at bounding box center [128, 127] width 4 height 4
radio input "true"
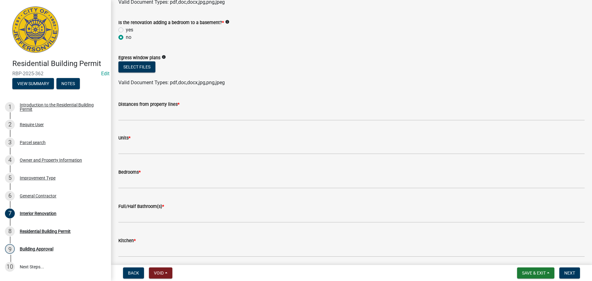
scroll to position [92, 0]
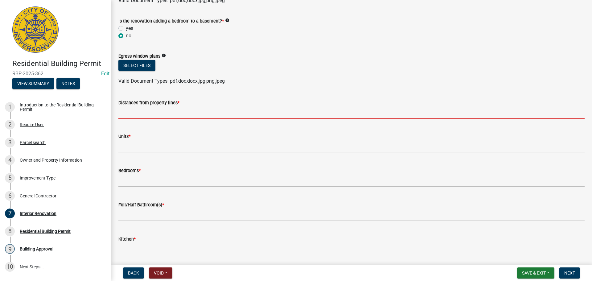
click at [152, 113] on input "Distances from property lines *" at bounding box center [351, 112] width 466 height 13
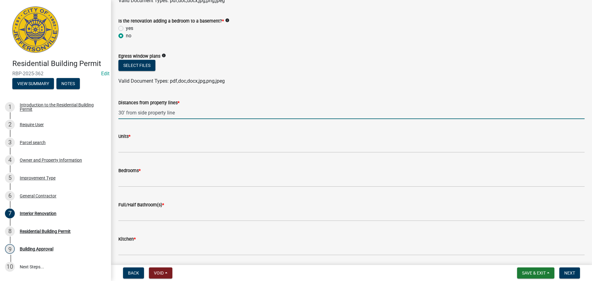
type input "30' from side property line"
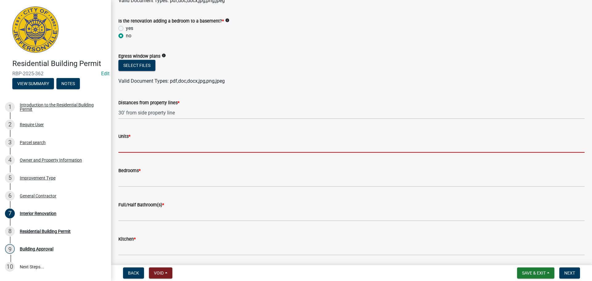
click at [195, 142] on input "text" at bounding box center [351, 146] width 466 height 13
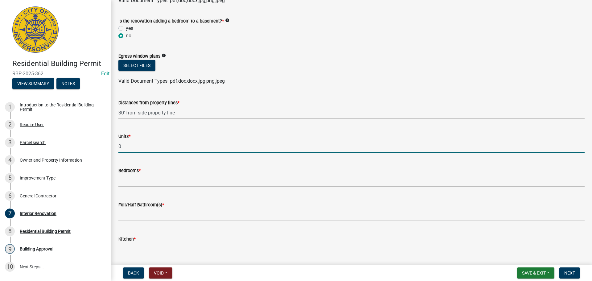
type input "0"
click at [156, 189] on wm-data-entity-input "Bedrooms *" at bounding box center [351, 175] width 466 height 34
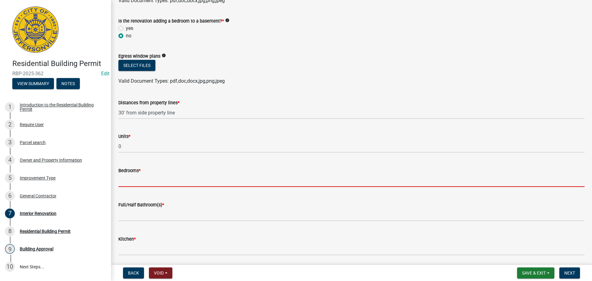
click at [158, 186] on input "text" at bounding box center [351, 180] width 466 height 13
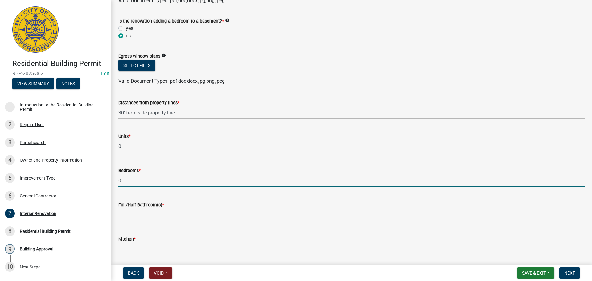
type input "0"
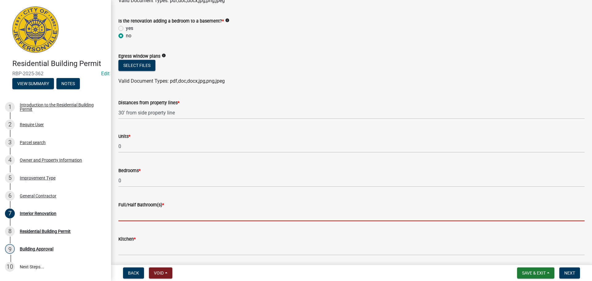
click at [140, 214] on input "text" at bounding box center [351, 214] width 466 height 13
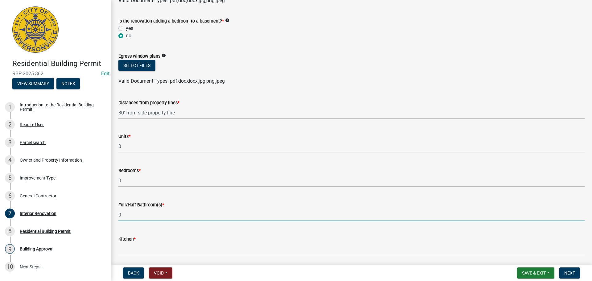
type input "0"
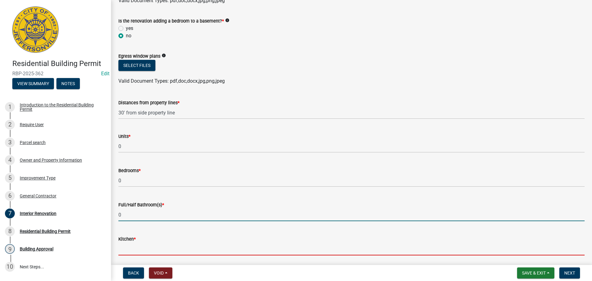
click at [136, 247] on input "text" at bounding box center [351, 249] width 466 height 13
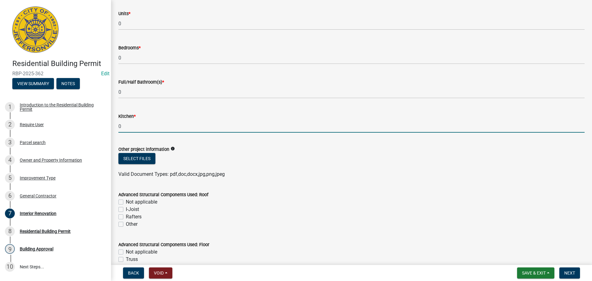
scroll to position [216, 0]
type input "0"
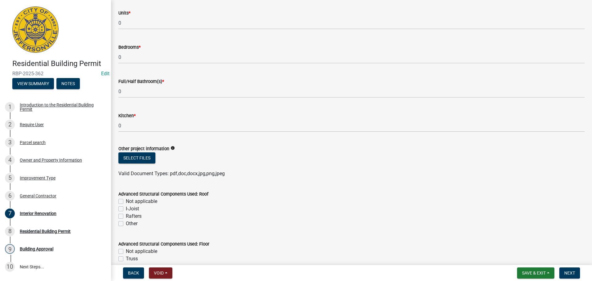
click at [140, 203] on label "Not applicable" at bounding box center [141, 201] width 31 height 7
click at [130, 202] on input "Not applicable" at bounding box center [128, 200] width 4 height 4
checkbox input "true"
checkbox input "false"
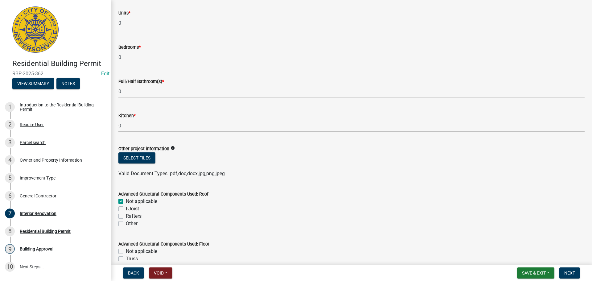
checkbox input "false"
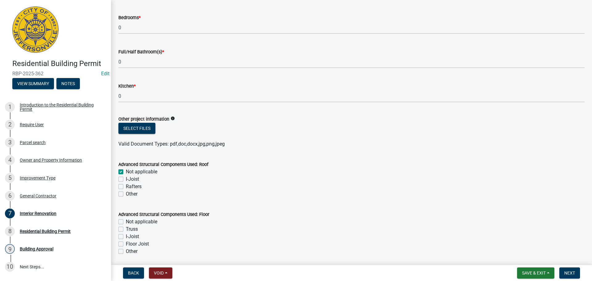
scroll to position [308, 0]
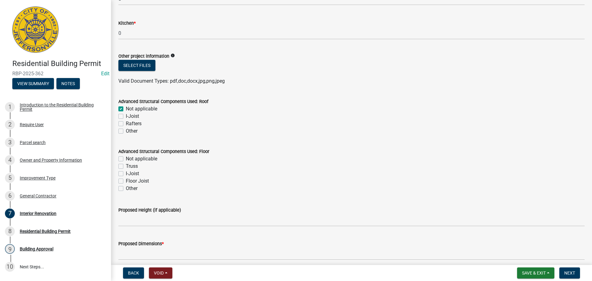
click at [148, 158] on label "Not applicable" at bounding box center [141, 158] width 31 height 7
click at [130, 158] on input "Not applicable" at bounding box center [128, 157] width 4 height 4
checkbox input "true"
checkbox input "false"
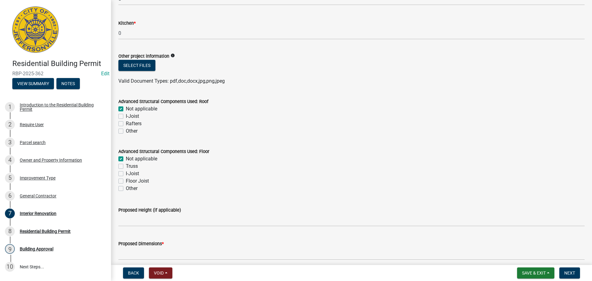
checkbox input "false"
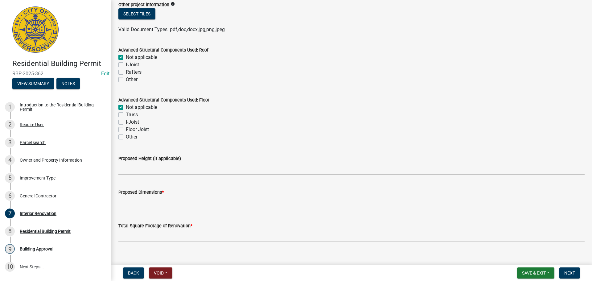
scroll to position [368, 0]
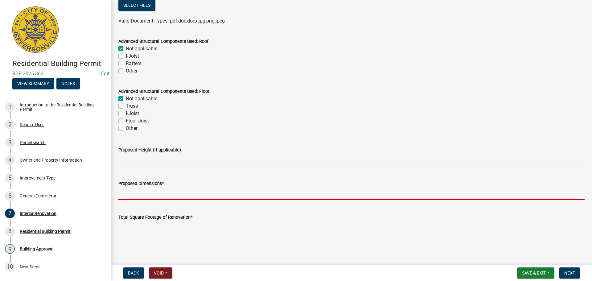
click at [156, 195] on input "Proposed Dimensions *" at bounding box center [351, 193] width 466 height 13
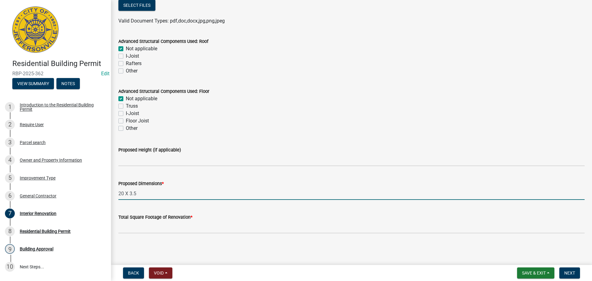
type input "20 X 3.5"
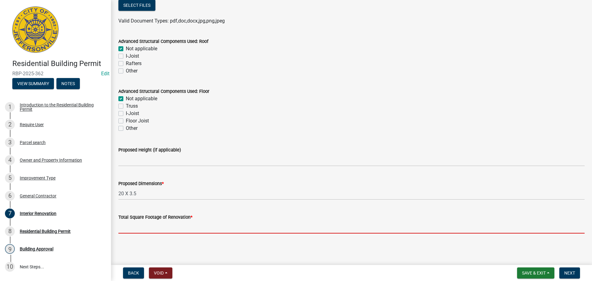
click at [151, 227] on input "Total Square Footage of Renovation *" at bounding box center [351, 227] width 466 height 13
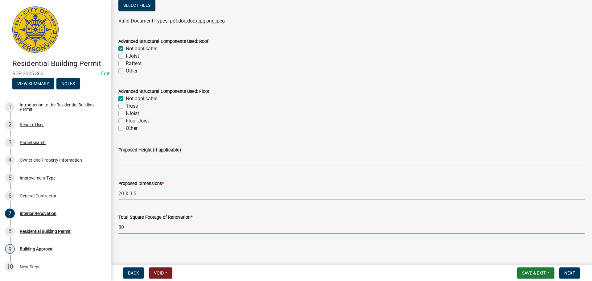
scroll to position [337, 0]
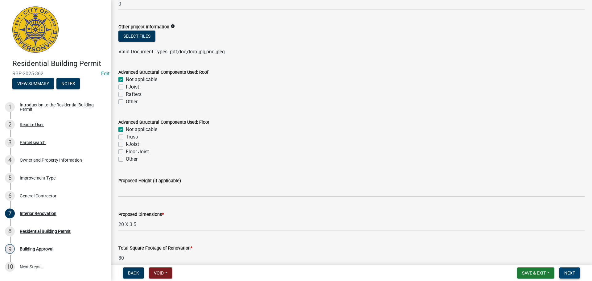
type input "80"
click at [567, 270] on span "Next" at bounding box center [569, 272] width 11 height 5
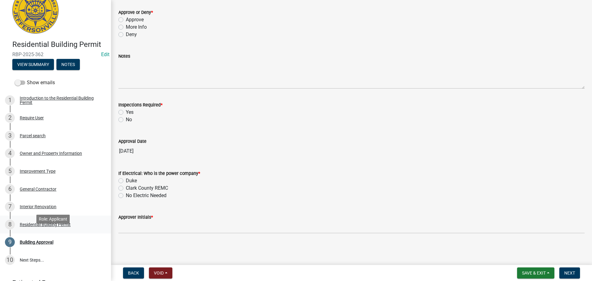
scroll to position [0, 0]
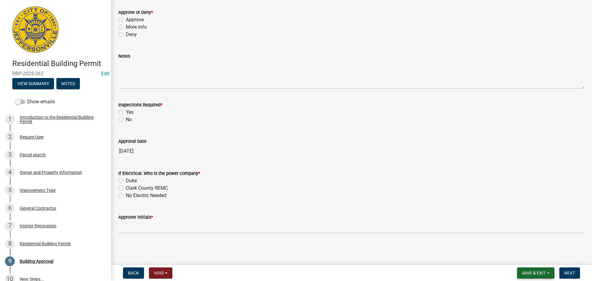
click at [528, 271] on span "Save & Exit" at bounding box center [534, 272] width 24 height 5
click at [524, 242] on button "Save" at bounding box center [529, 242] width 49 height 15
click at [125, 20] on div "Approve" at bounding box center [351, 19] width 466 height 7
click at [126, 22] on label "Approve" at bounding box center [135, 19] width 18 height 7
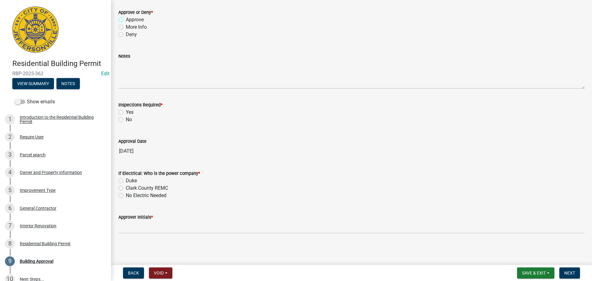
click at [126, 20] on input "Approve" at bounding box center [128, 18] width 4 height 4
radio input "true"
click at [130, 113] on label "Yes" at bounding box center [130, 111] width 8 height 7
click at [130, 112] on input "Yes" at bounding box center [128, 110] width 4 height 4
radio input "true"
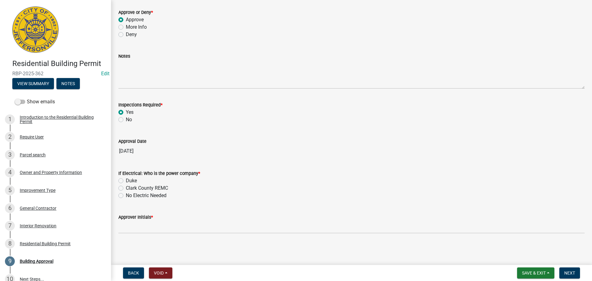
click at [132, 195] on label "No Electric Needed" at bounding box center [146, 195] width 41 height 7
click at [130, 195] on input "No Electric Needed" at bounding box center [128, 194] width 4 height 4
radio input "true"
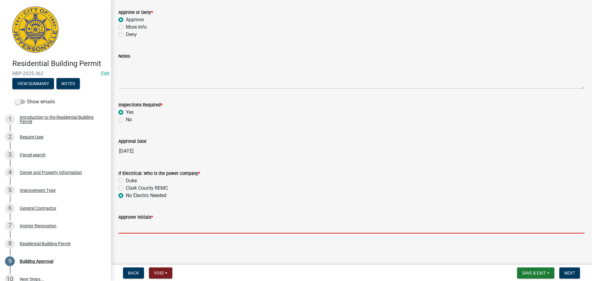
click at [148, 223] on input "Approver Initials *" at bounding box center [351, 227] width 466 height 13
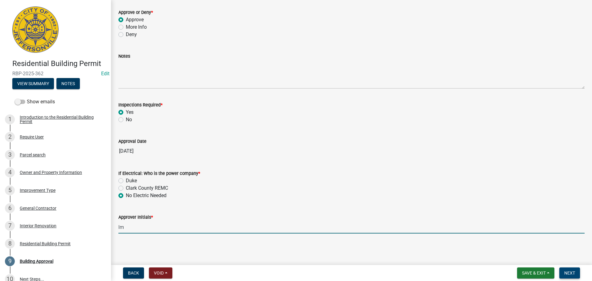
type input "lm"
click at [574, 271] on span "Next" at bounding box center [569, 272] width 11 height 5
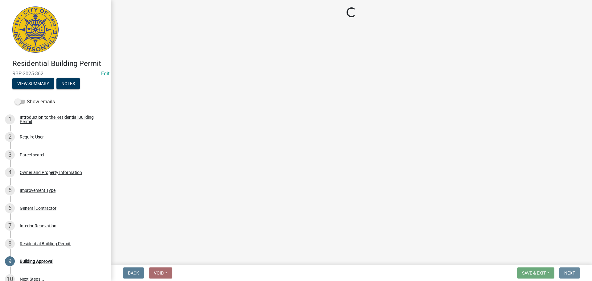
scroll to position [0, 0]
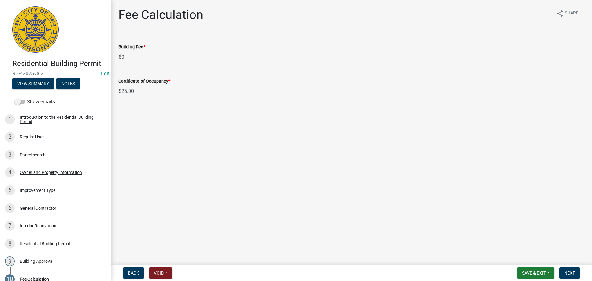
drag, startPoint x: 106, startPoint y: 54, endPoint x: 93, endPoint y: 53, distance: 13.3
click at [93, 53] on div "Residential Building Permit RBP-2025-362 Edit View Summary Notes Show emails 1 …" at bounding box center [296, 140] width 592 height 281
type input "1.00"
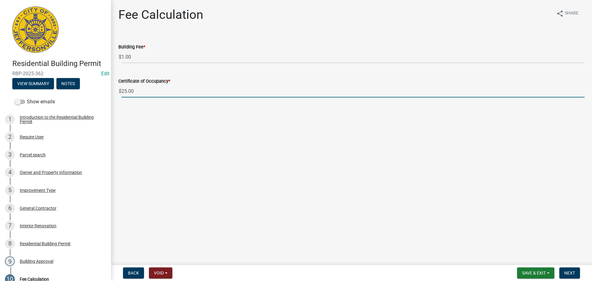
drag, startPoint x: 151, startPoint y: 91, endPoint x: 107, endPoint y: 84, distance: 45.2
click at [107, 84] on div "Residential Building Permit RBP-2025-362 Edit View Summary Notes Show emails 1 …" at bounding box center [296, 140] width 592 height 281
type input "0.00"
click at [573, 274] on span "Next" at bounding box center [569, 272] width 11 height 5
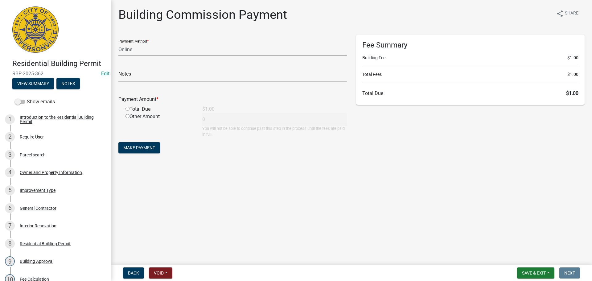
click at [187, 53] on select "Credit Card POS Check Cash Online" at bounding box center [232, 49] width 228 height 13
select select "2: 1"
click at [118, 43] on select "Credit Card POS Check Cash Online" at bounding box center [232, 49] width 228 height 13
click at [127, 109] on input "radio" at bounding box center [127, 109] width 4 height 4
radio input "true"
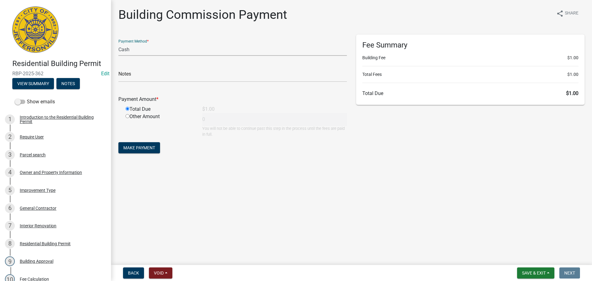
type input "1"
click at [138, 147] on span "Make Payment" at bounding box center [139, 147] width 32 height 5
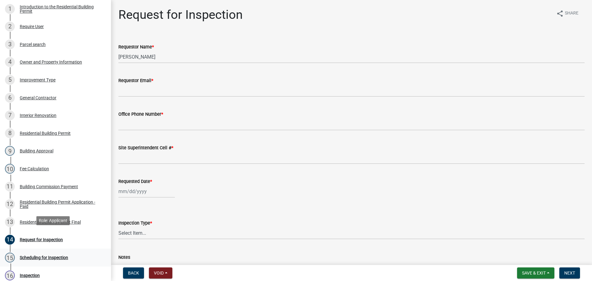
scroll to position [123, 0]
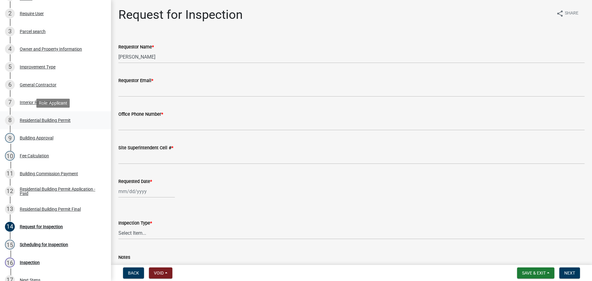
click at [47, 122] on div "Residential Building Permit" at bounding box center [45, 120] width 51 height 4
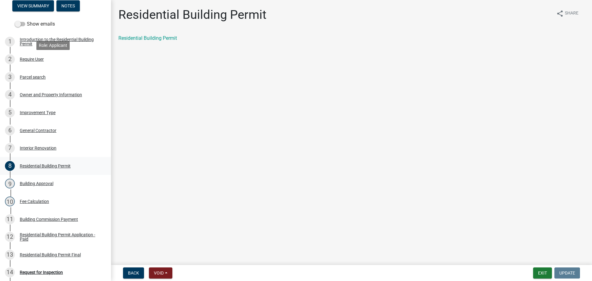
scroll to position [92, 0]
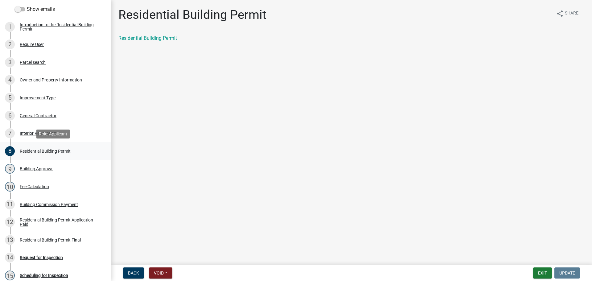
click at [46, 152] on div "Residential Building Permit" at bounding box center [45, 151] width 51 height 4
click at [43, 168] on div "Building Approval" at bounding box center [37, 168] width 34 height 4
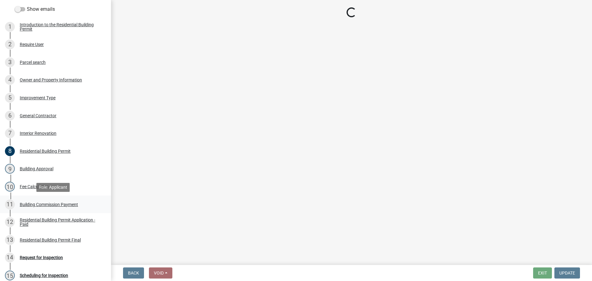
click at [59, 204] on div "Building Commission Payment" at bounding box center [49, 204] width 58 height 4
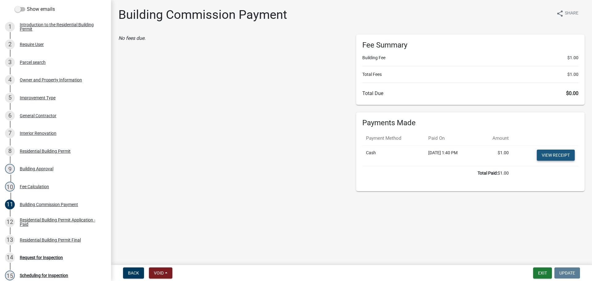
click at [561, 153] on link "View receipt" at bounding box center [556, 154] width 38 height 11
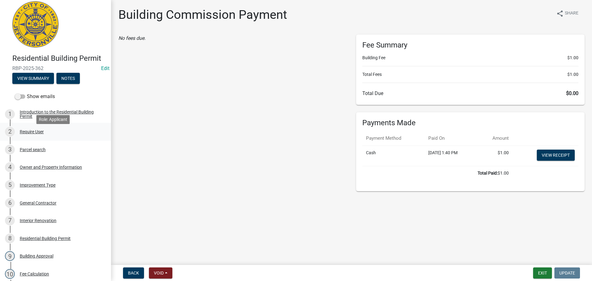
scroll to position [0, 0]
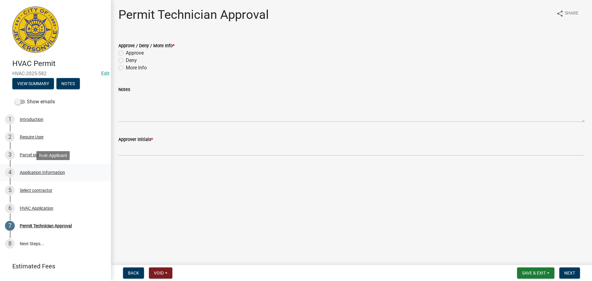
click at [58, 171] on div "Application Information" at bounding box center [42, 172] width 45 height 4
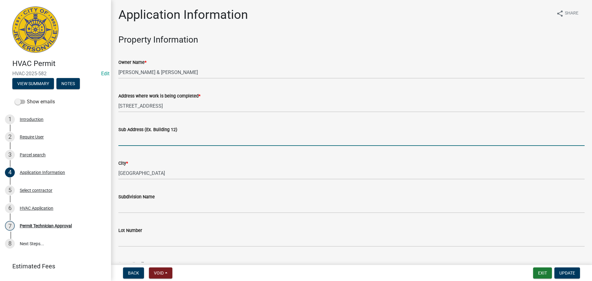
click at [161, 137] on input "Sub Address (Ex. Building 12)" at bounding box center [351, 139] width 466 height 13
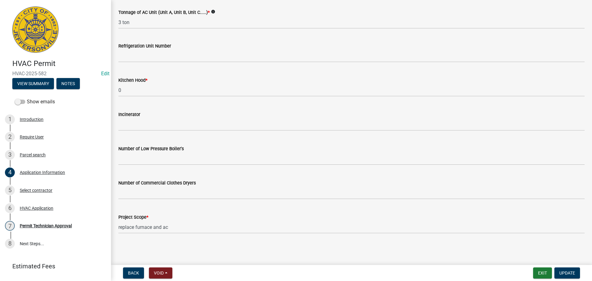
scroll to position [384, 0]
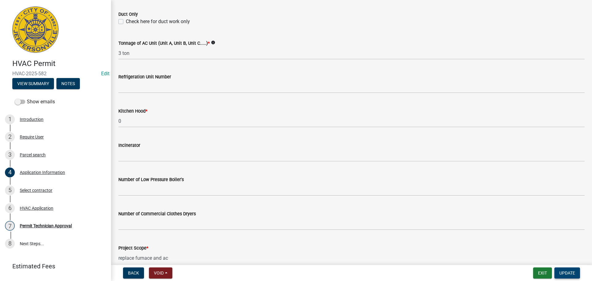
type input "[STREET_ADDRESS]"
click at [569, 272] on span "Update" at bounding box center [567, 272] width 16 height 5
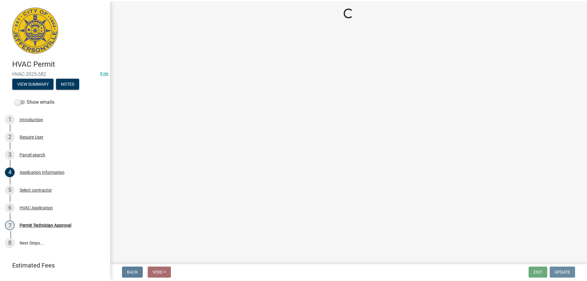
scroll to position [0, 0]
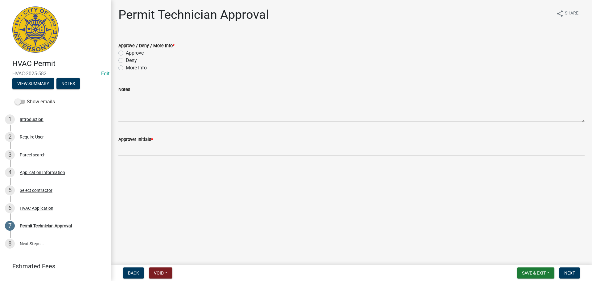
click at [137, 53] on label "Approve" at bounding box center [135, 52] width 18 height 7
click at [130, 53] on input "Approve" at bounding box center [128, 51] width 4 height 4
radio input "true"
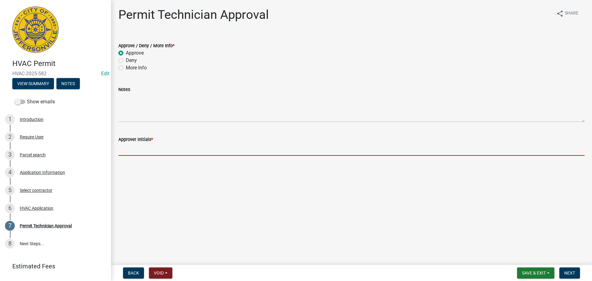
click at [142, 149] on input "Approver Initials *" at bounding box center [351, 149] width 466 height 13
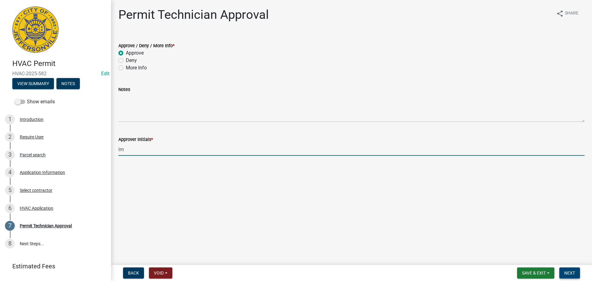
type input "lm"
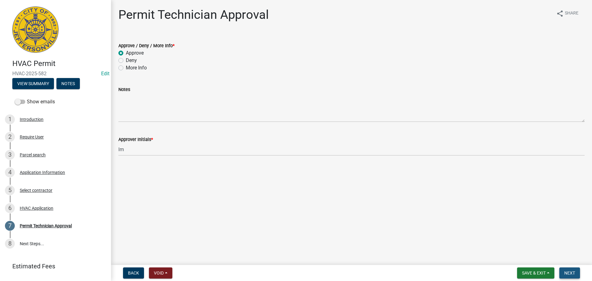
click at [567, 275] on span "Next" at bounding box center [569, 272] width 11 height 5
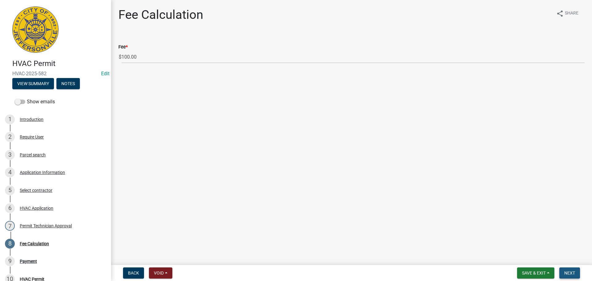
click at [564, 272] on span "Next" at bounding box center [569, 272] width 11 height 5
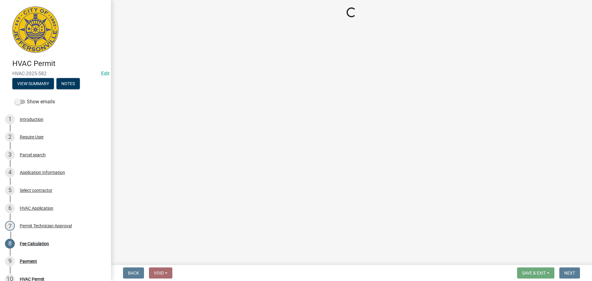
select select "3: 3"
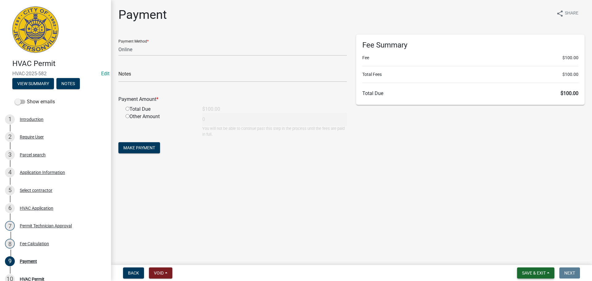
click at [539, 273] on span "Save & Exit" at bounding box center [534, 272] width 24 height 5
click at [533, 261] on button "Save & Exit" at bounding box center [529, 256] width 49 height 15
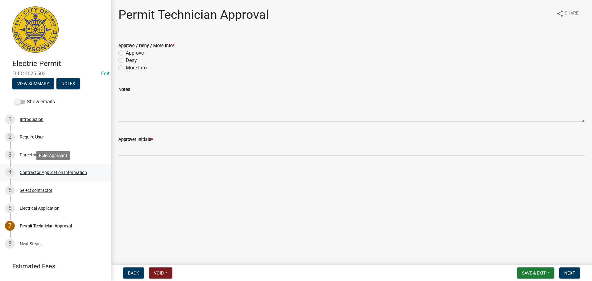
click at [72, 172] on div "Contractor Application Information" at bounding box center [53, 172] width 67 height 4
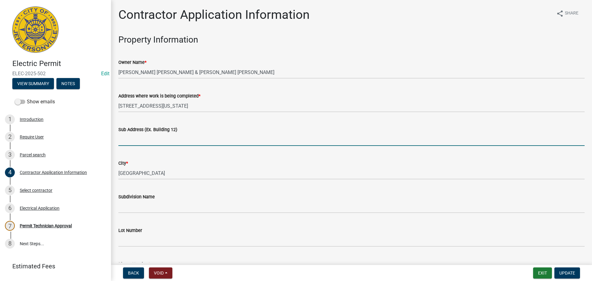
click at [148, 140] on input "Sub Address (Ex. Building 12)" at bounding box center [351, 139] width 466 height 13
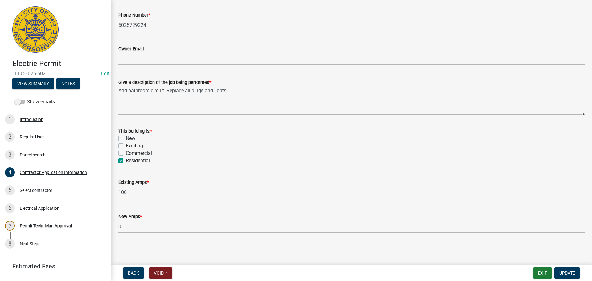
scroll to position [218, 0]
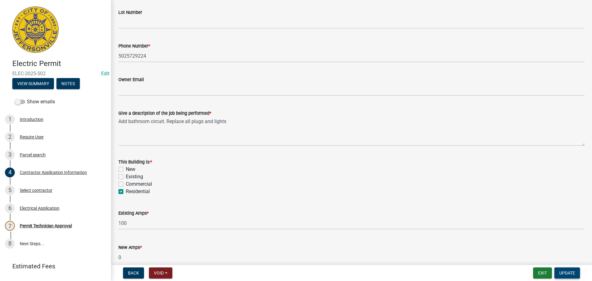
type input "[STREET_ADDRESS]"
click at [567, 271] on span "Update" at bounding box center [567, 272] width 16 height 5
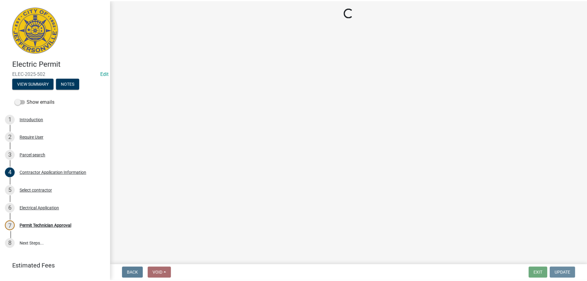
scroll to position [0, 0]
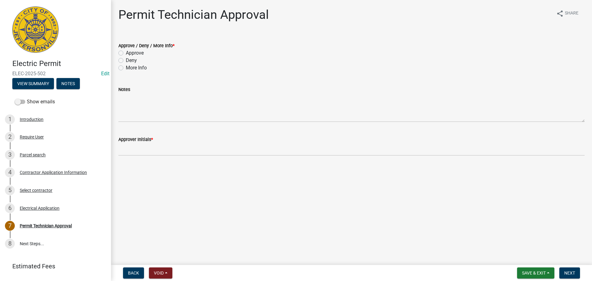
click at [135, 52] on label "Approve" at bounding box center [135, 52] width 18 height 7
click at [130, 52] on input "Approve" at bounding box center [128, 51] width 4 height 4
radio input "true"
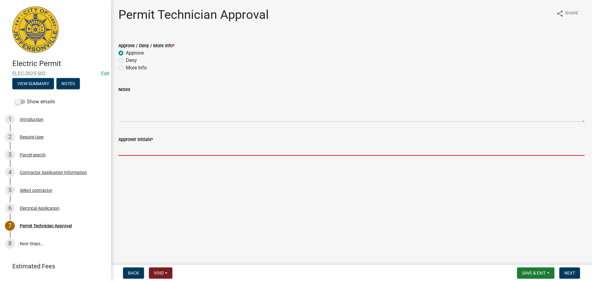
click at [161, 151] on input "Approver Initials *" at bounding box center [351, 149] width 466 height 13
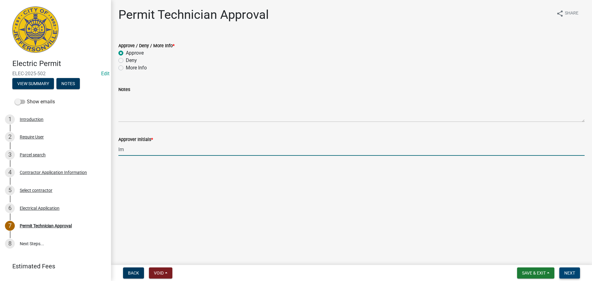
type input "lm"
click at [564, 271] on span "Next" at bounding box center [569, 272] width 11 height 5
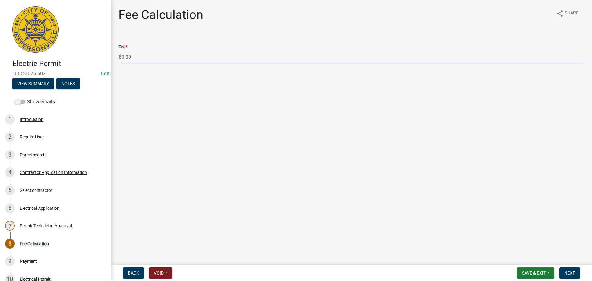
drag, startPoint x: 156, startPoint y: 58, endPoint x: 111, endPoint y: 59, distance: 45.0
click at [111, 59] on div "Electric Permit ELEC-2025-502 Edit View Summary Notes Show emails 1 Introductio…" at bounding box center [296, 140] width 592 height 281
type input "70.00"
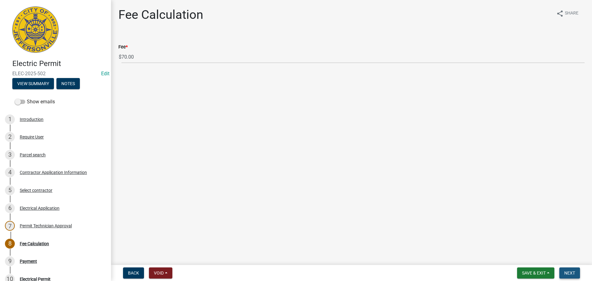
click at [573, 270] on span "Next" at bounding box center [569, 272] width 11 height 5
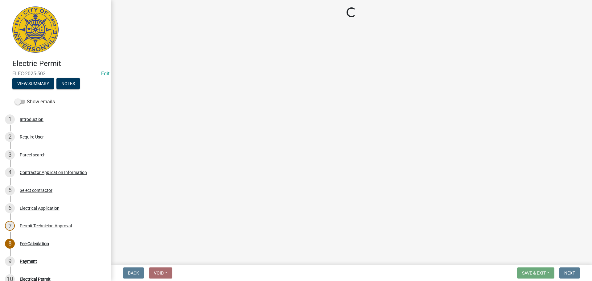
select select "3: 3"
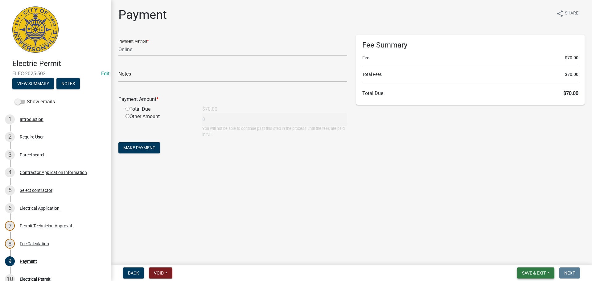
click at [528, 268] on button "Save & Exit" at bounding box center [535, 272] width 37 height 11
click at [531, 258] on button "Save & Exit" at bounding box center [529, 256] width 49 height 15
